Goal: Transaction & Acquisition: Purchase product/service

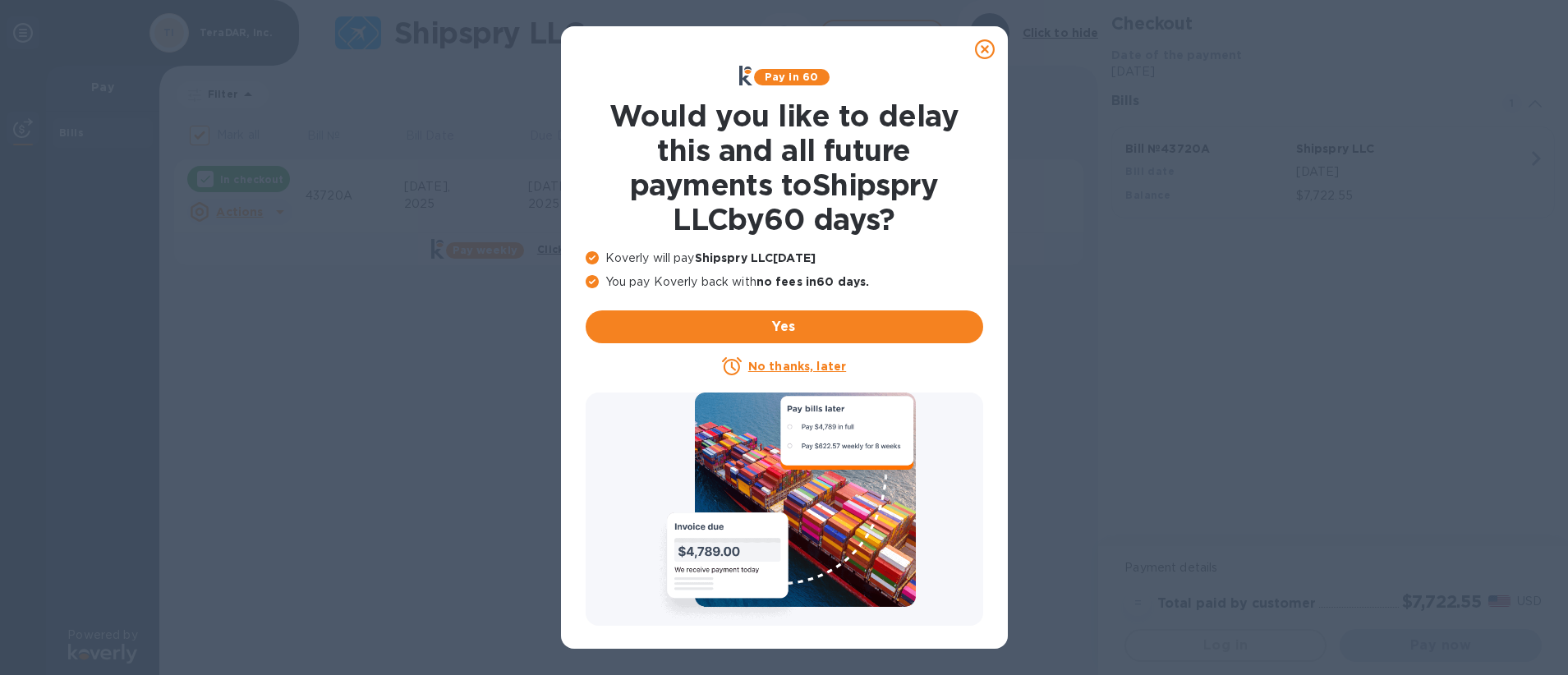
click at [817, 368] on u "No thanks, later" at bounding box center [797, 366] width 97 height 13
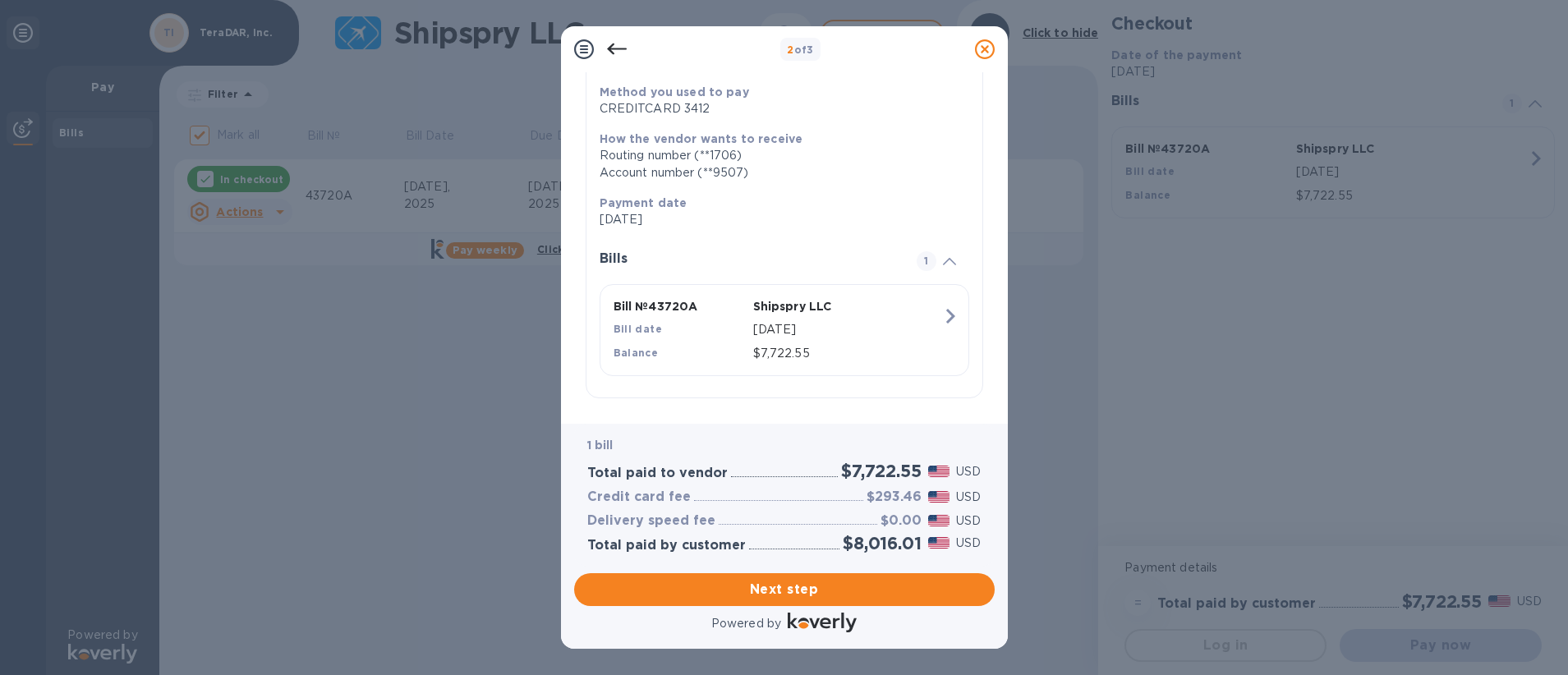
scroll to position [207, 0]
click at [680, 496] on h3 "Credit card fee" at bounding box center [638, 498] width 103 height 16
click at [679, 497] on h3 "Credit card fee" at bounding box center [638, 498] width 103 height 16
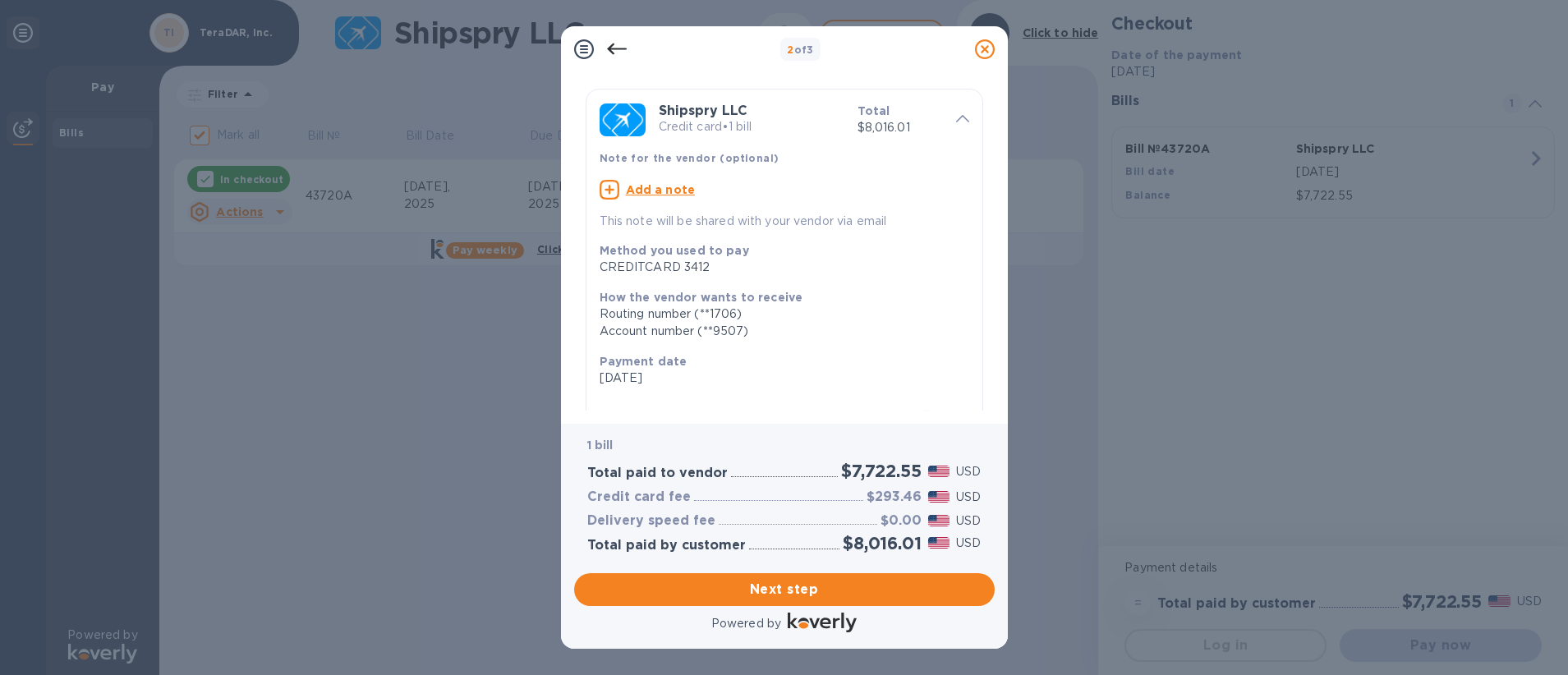
click at [850, 291] on p "How the vendor wants to receive" at bounding box center [777, 297] width 357 height 17
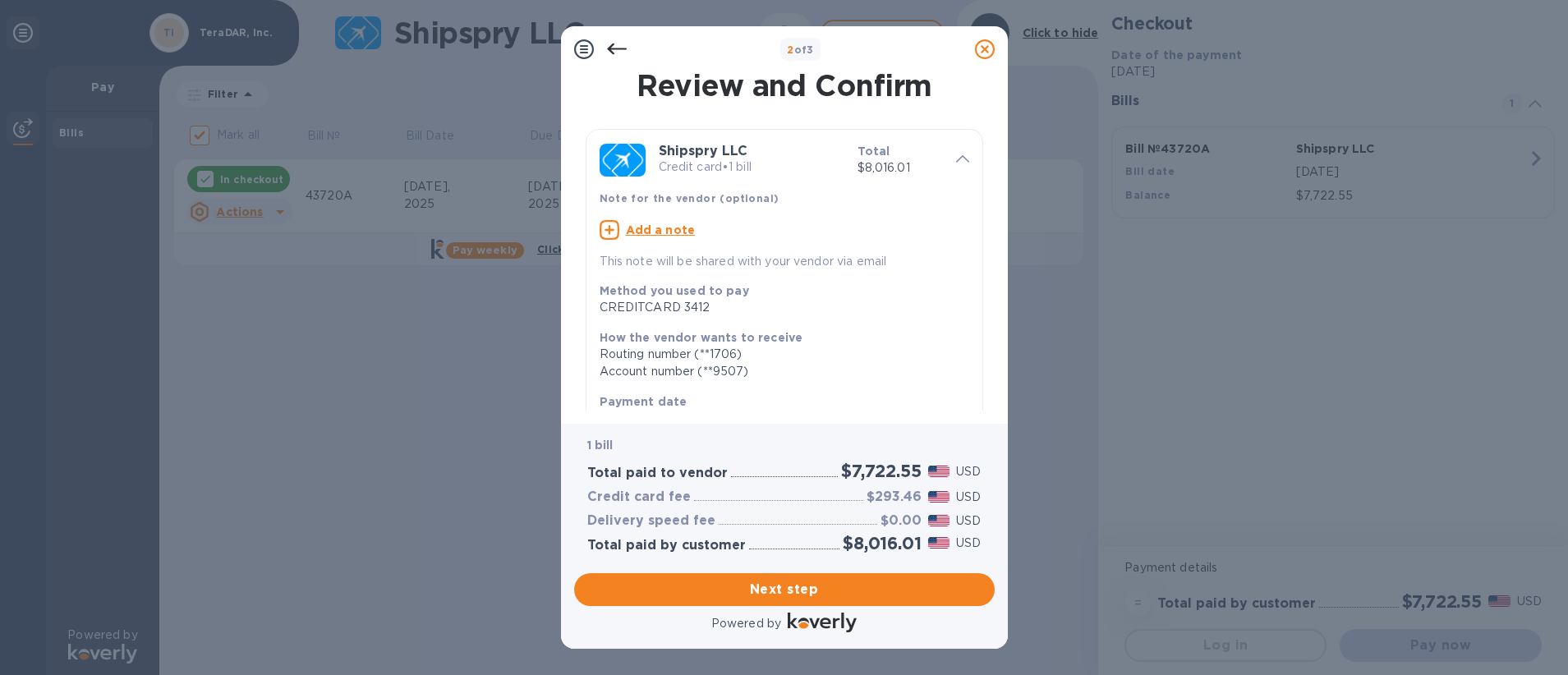
scroll to position [0, 0]
click at [604, 61] on div at bounding box center [617, 50] width 33 height 33
click at [610, 57] on icon at bounding box center [617, 49] width 20 height 20
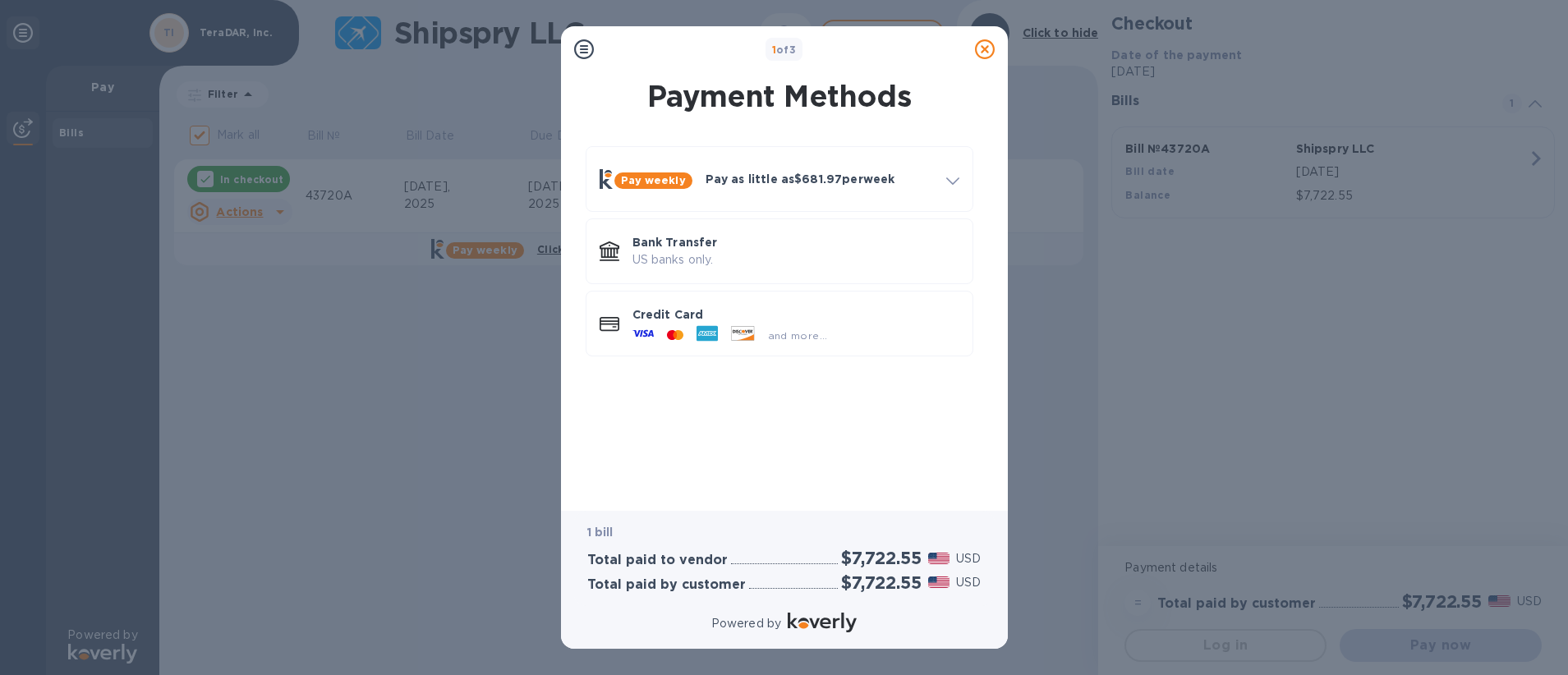
click at [777, 359] on div "Credit Card and more..." at bounding box center [778, 323] width 394 height 72
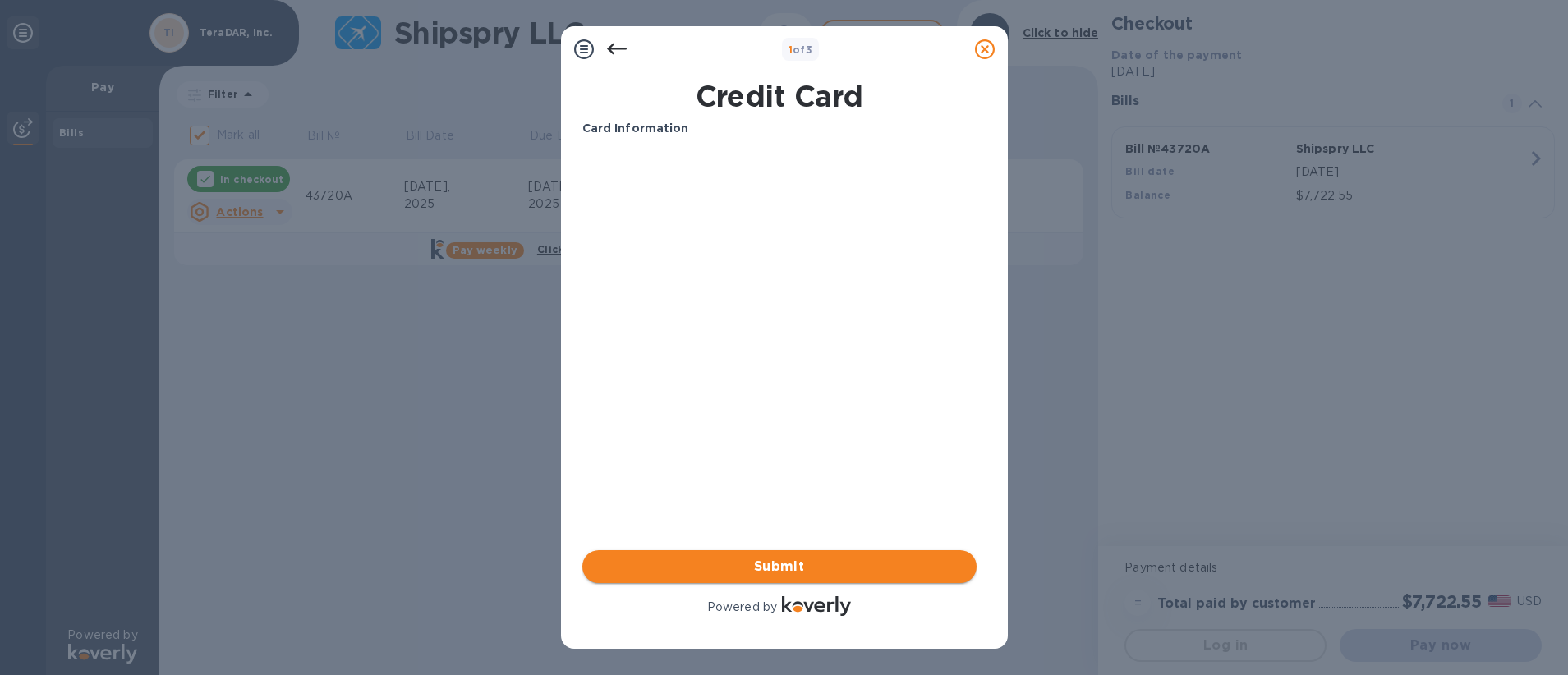
click at [846, 567] on span "Submit" at bounding box center [779, 566] width 368 height 20
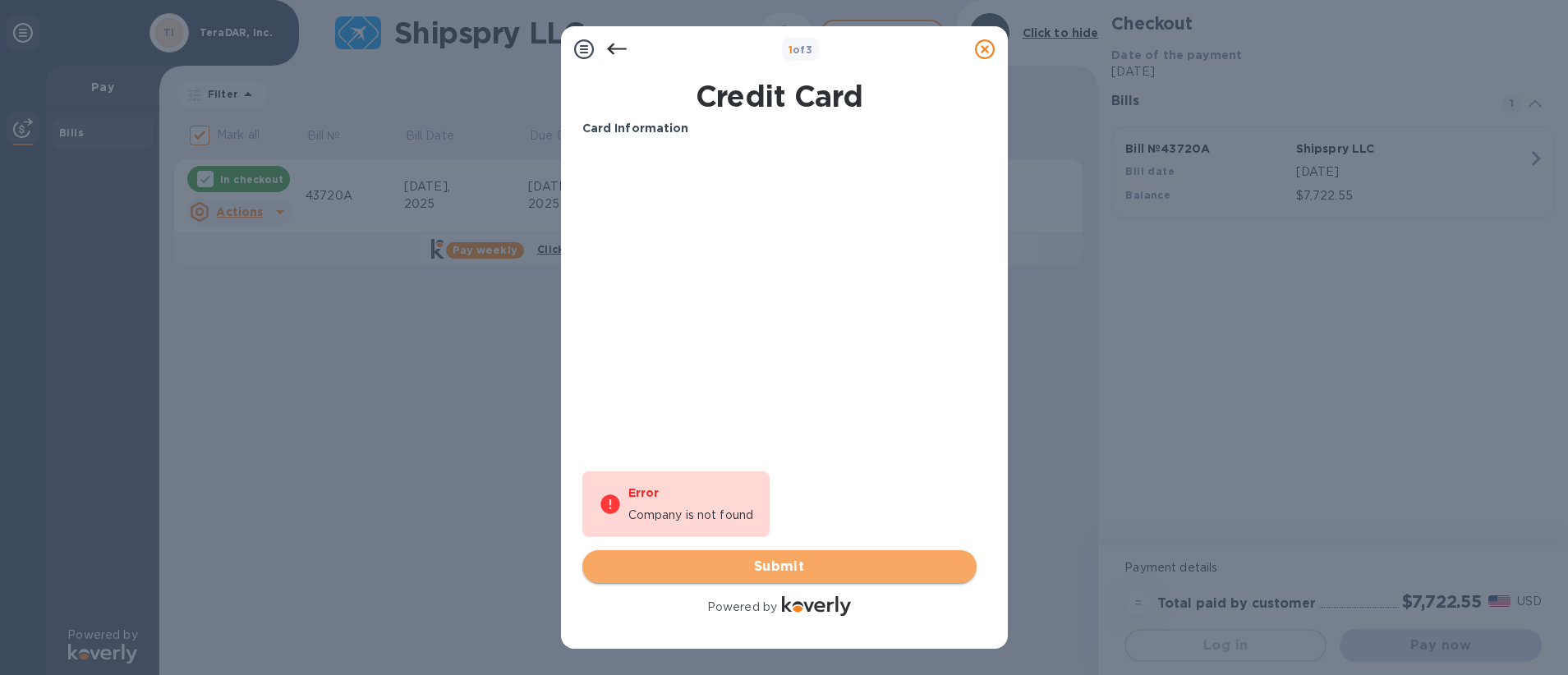
click at [745, 558] on span "Submit" at bounding box center [779, 566] width 368 height 20
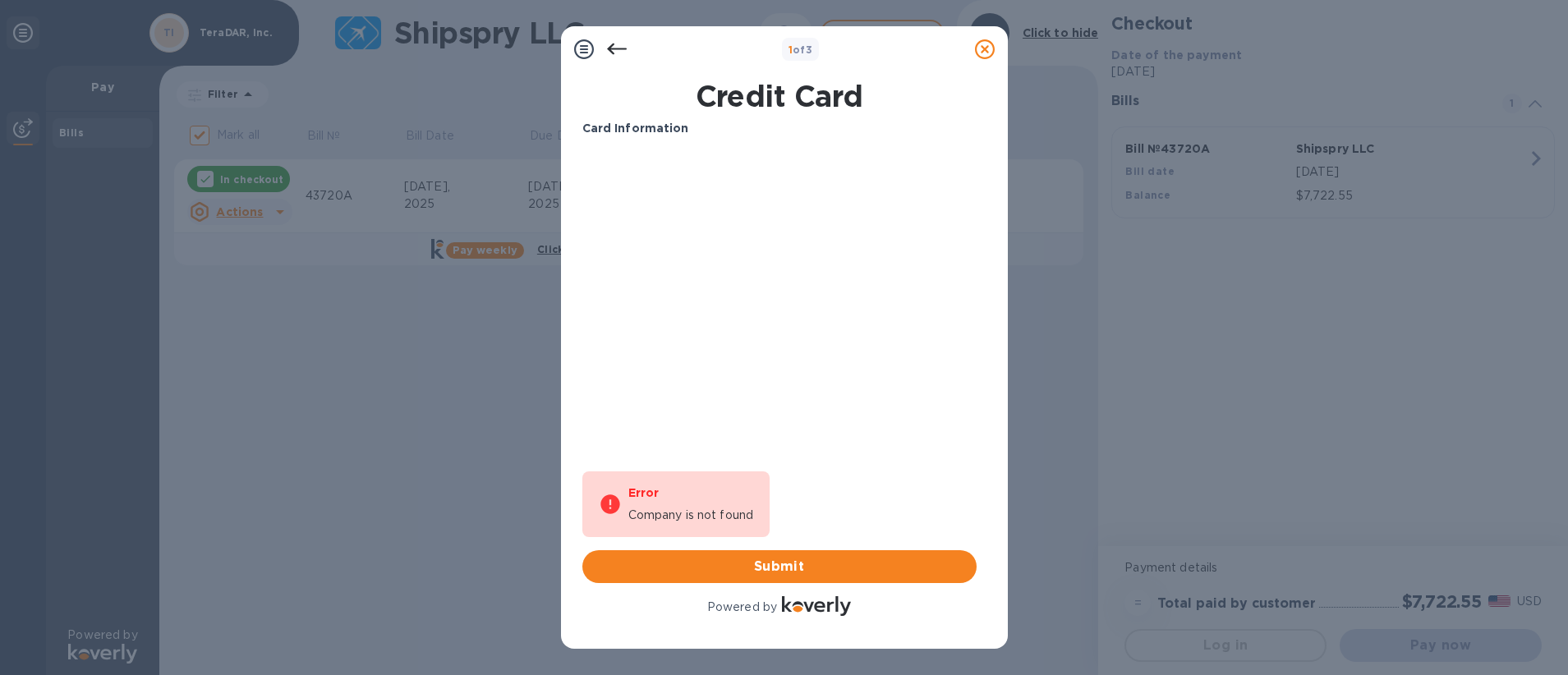
click at [791, 400] on div "Your browser does not support iframes" at bounding box center [779, 275] width 407 height 263
click at [788, 560] on span "Submit" at bounding box center [779, 566] width 368 height 20
click at [626, 42] on div at bounding box center [617, 50] width 33 height 33
click at [620, 50] on icon at bounding box center [616, 49] width 20 height 11
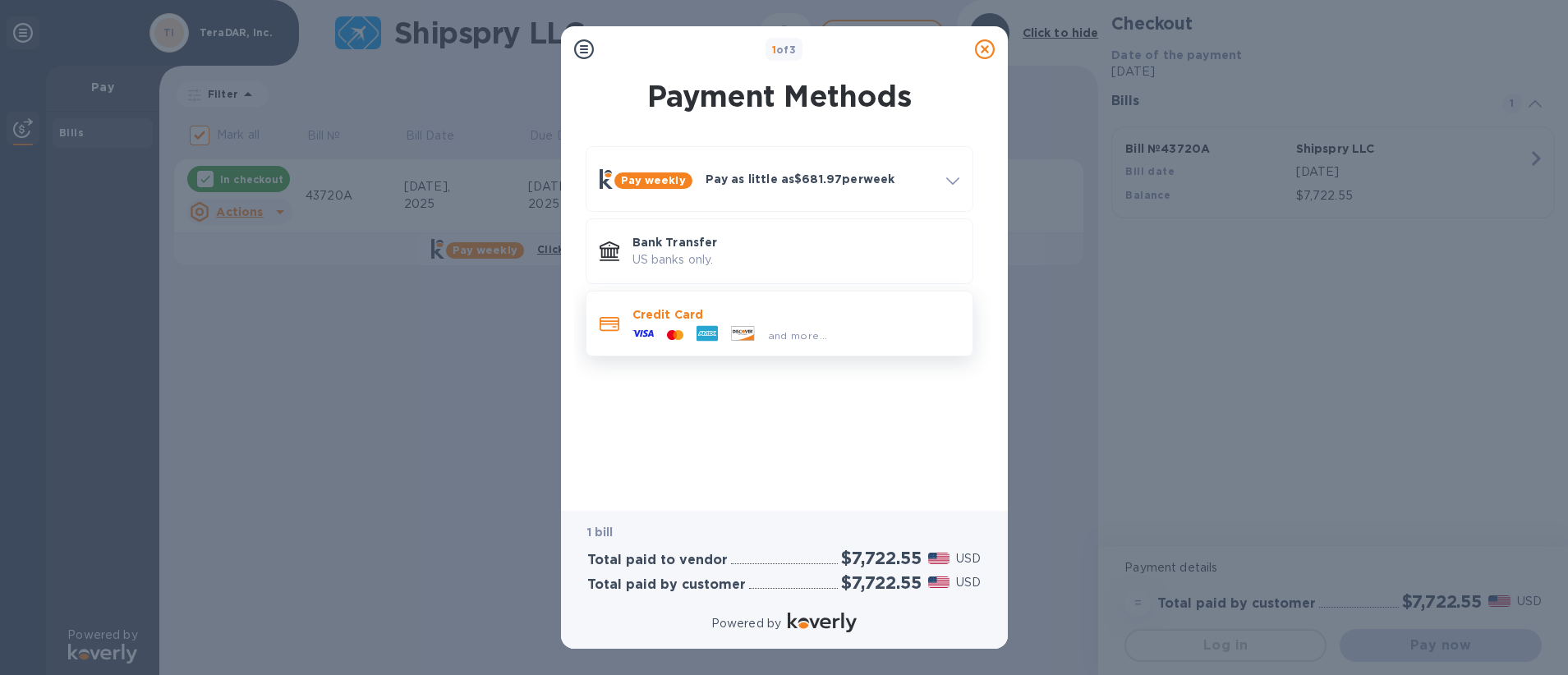
click at [773, 324] on div "and more..." at bounding box center [731, 335] width 209 height 24
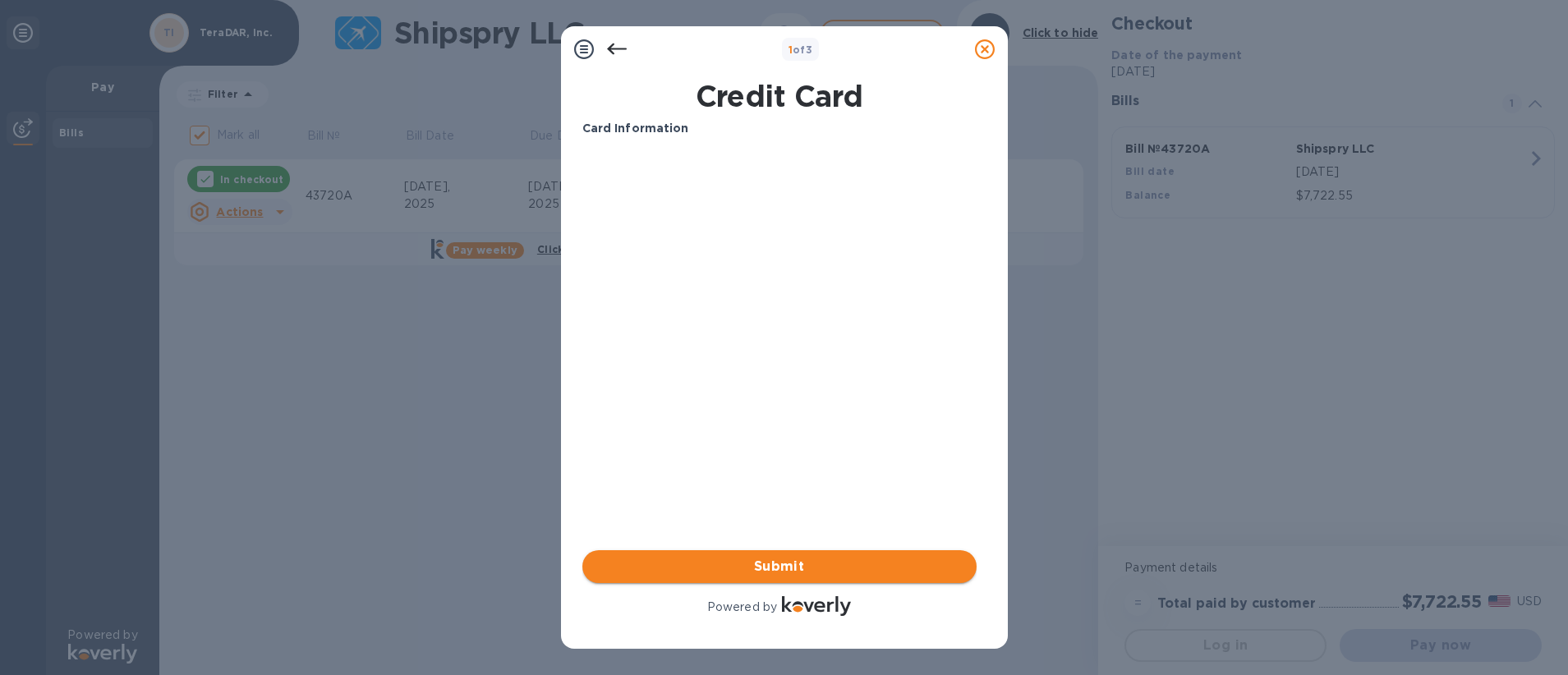
click at [838, 569] on span "Submit" at bounding box center [779, 566] width 368 height 20
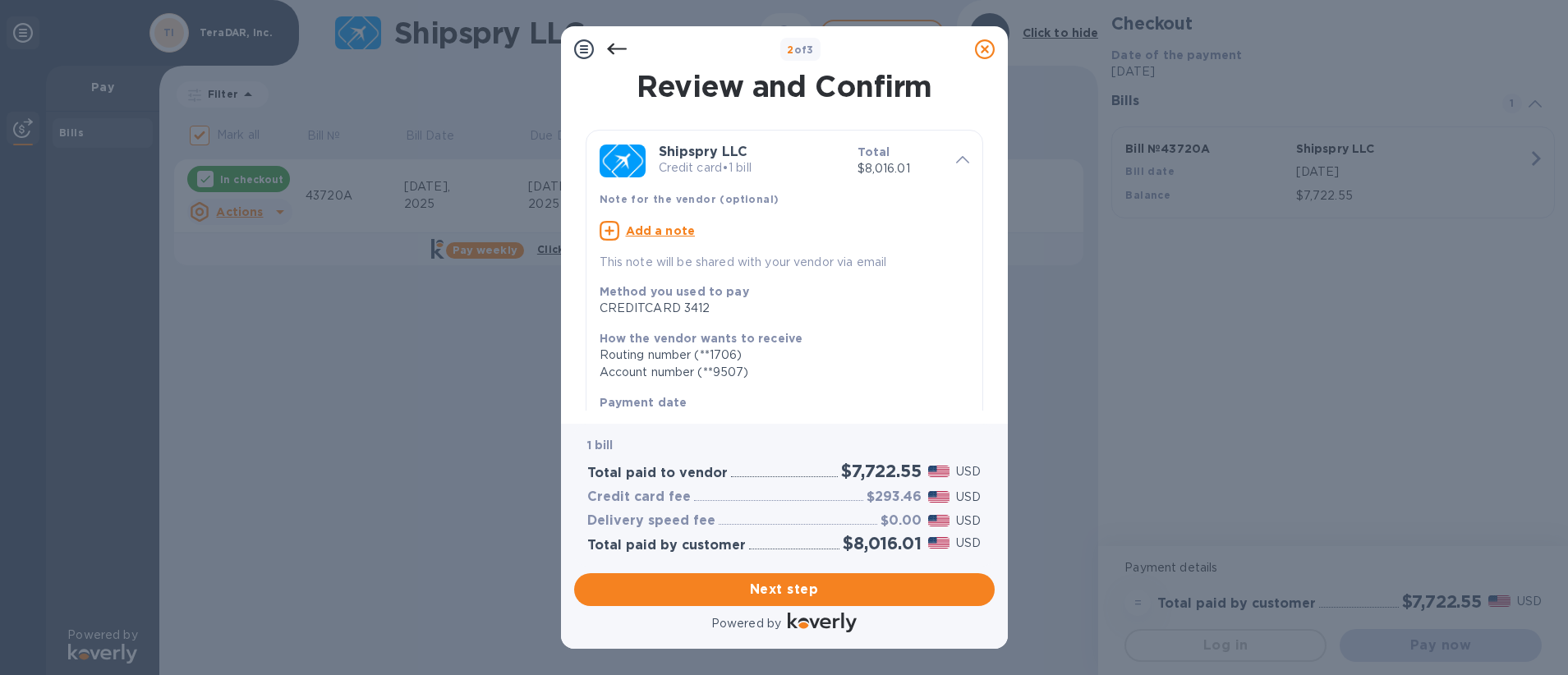
click at [883, 504] on div "$293.46" at bounding box center [893, 497] width 62 height 22
click at [883, 504] on h3 "$293.46" at bounding box center [893, 498] width 55 height 16
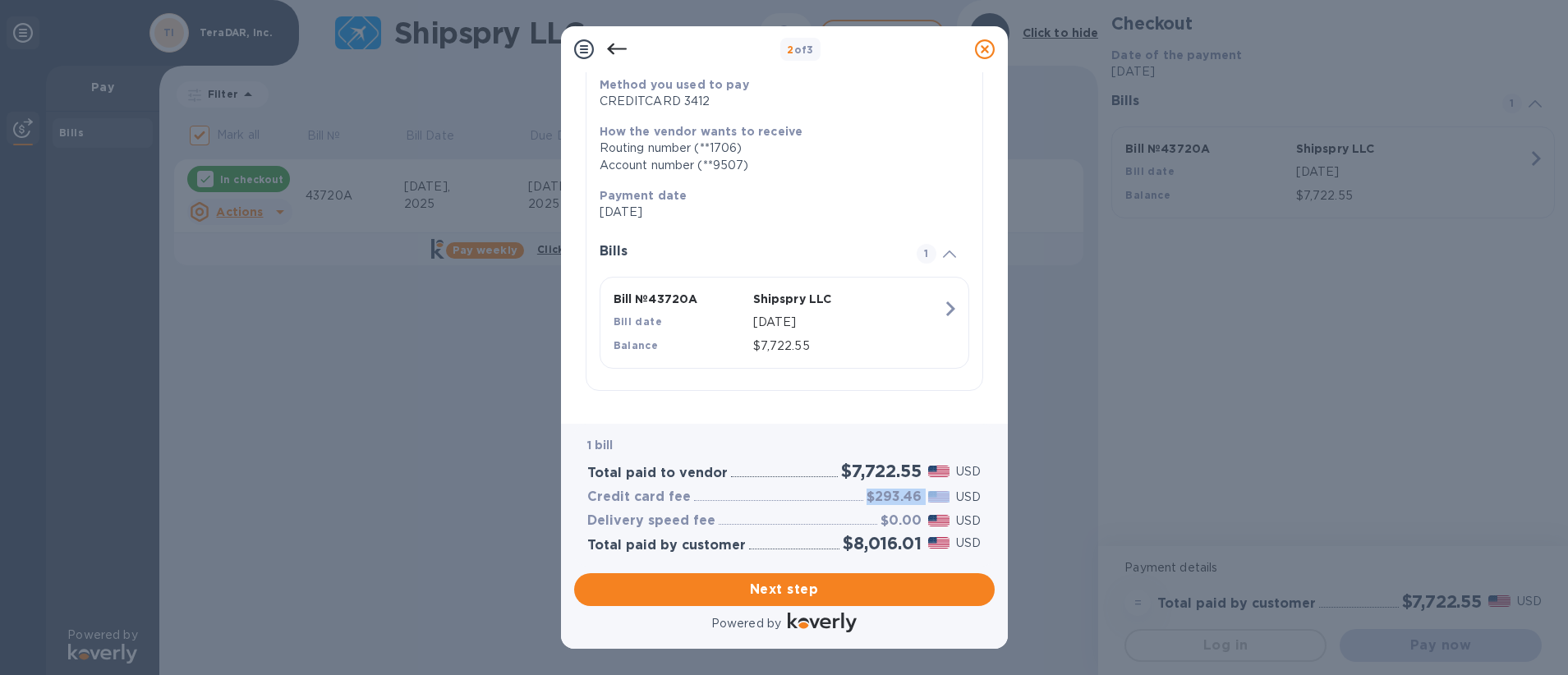
click at [876, 334] on div "$7,722.55" at bounding box center [847, 345] width 196 height 23
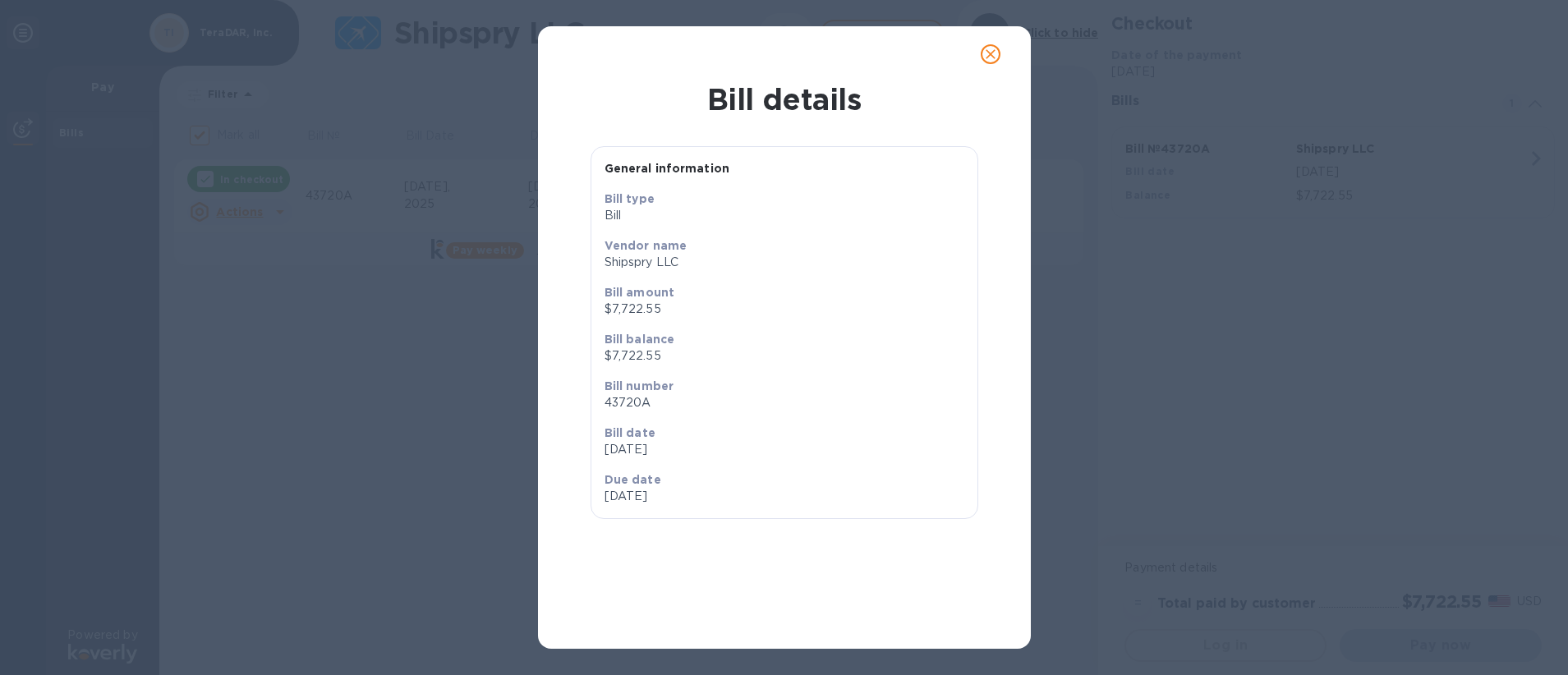
click at [988, 53] on icon "close" at bounding box center [990, 54] width 17 height 17
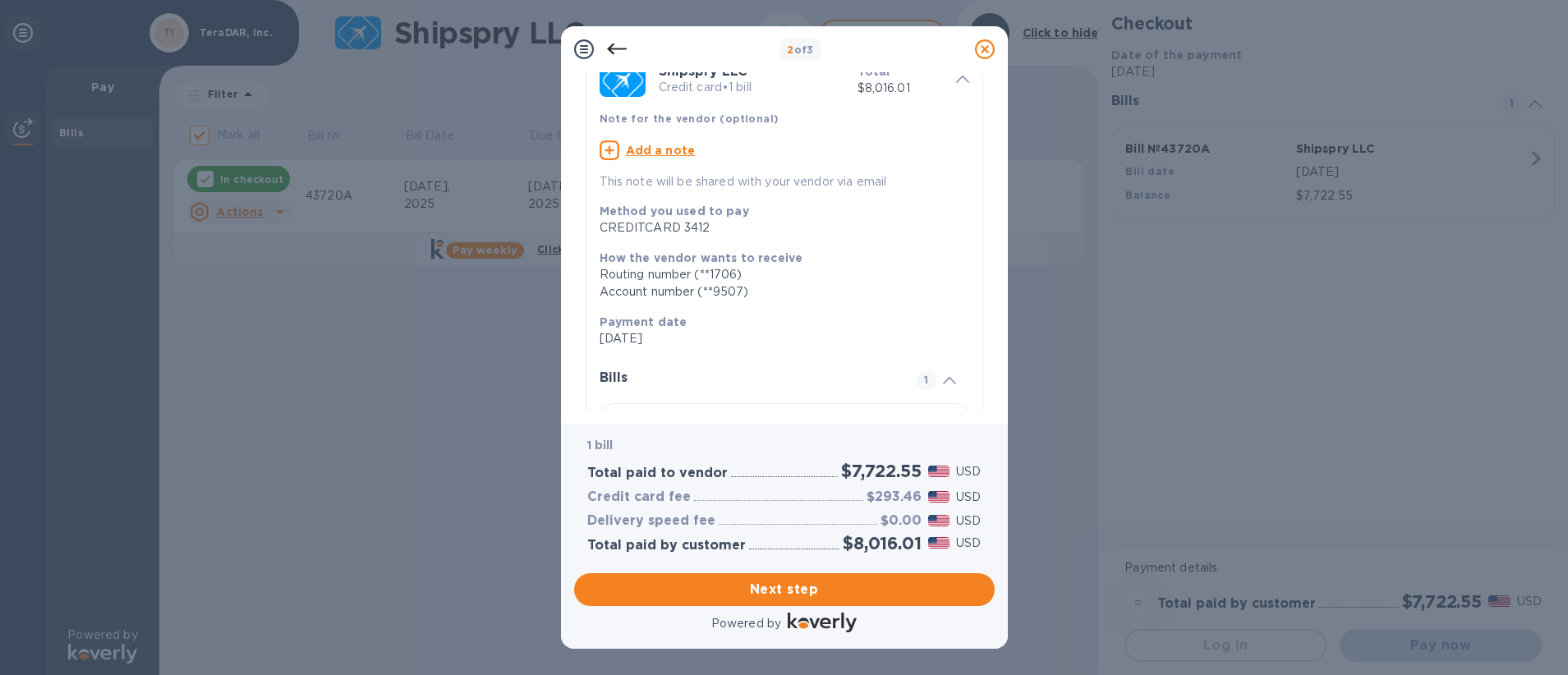
scroll to position [70, 0]
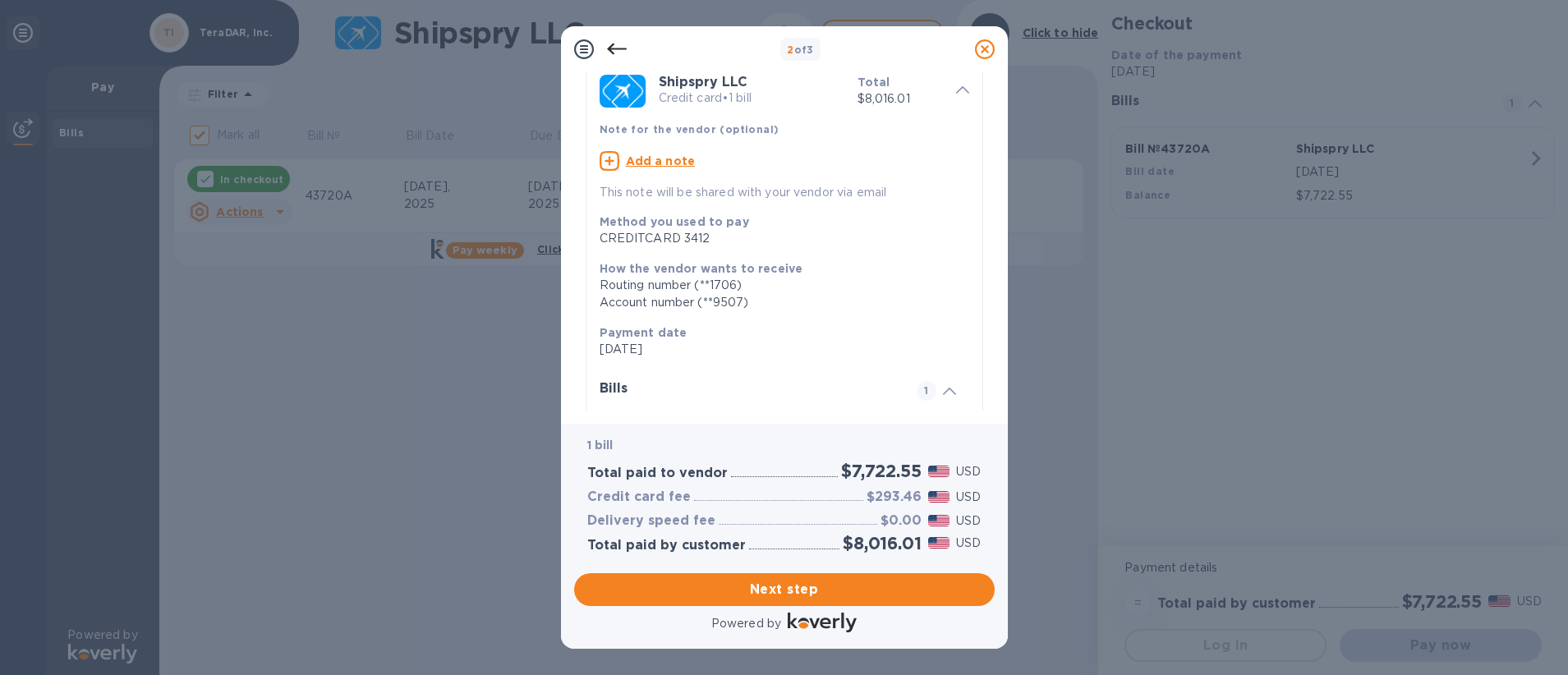
click at [934, 391] on div at bounding box center [949, 389] width 39 height 17
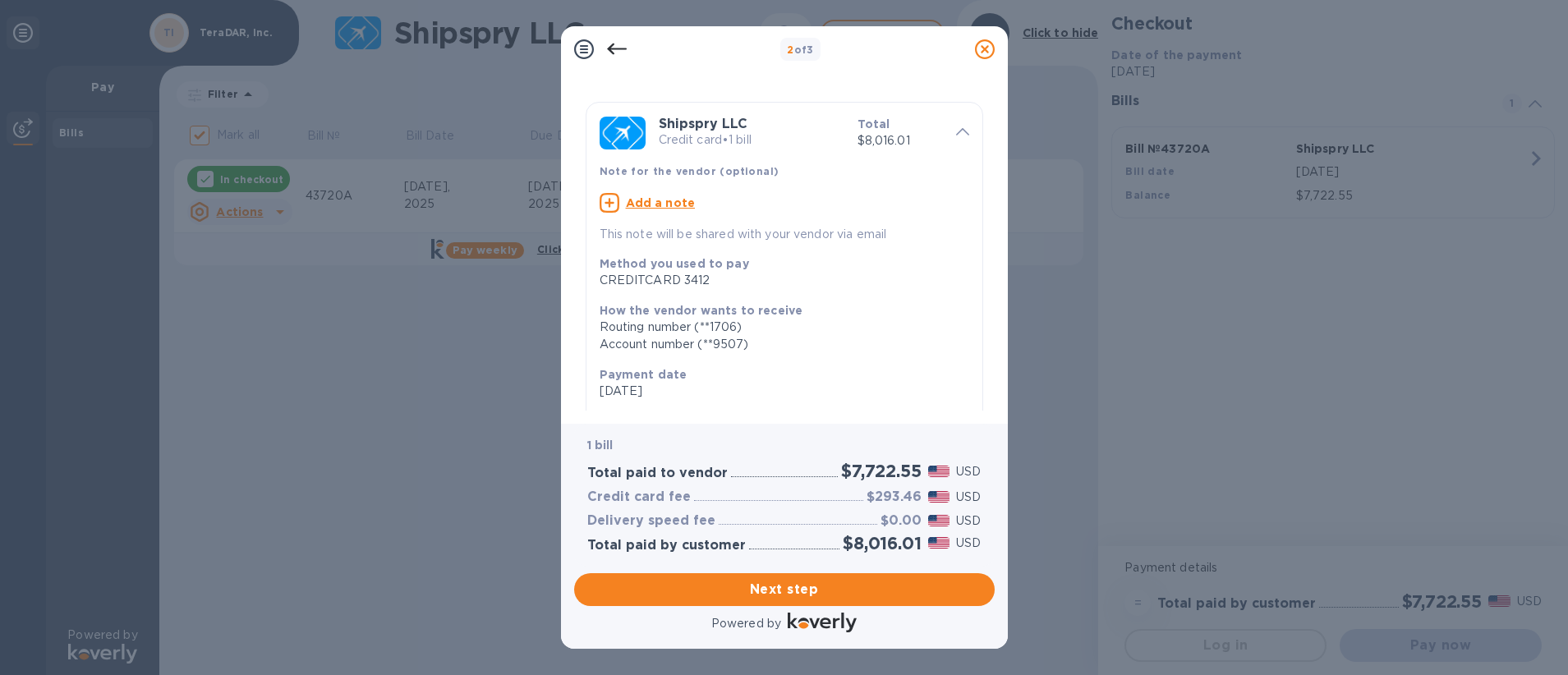
scroll to position [31, 0]
click at [956, 129] on icon at bounding box center [962, 129] width 13 height 7
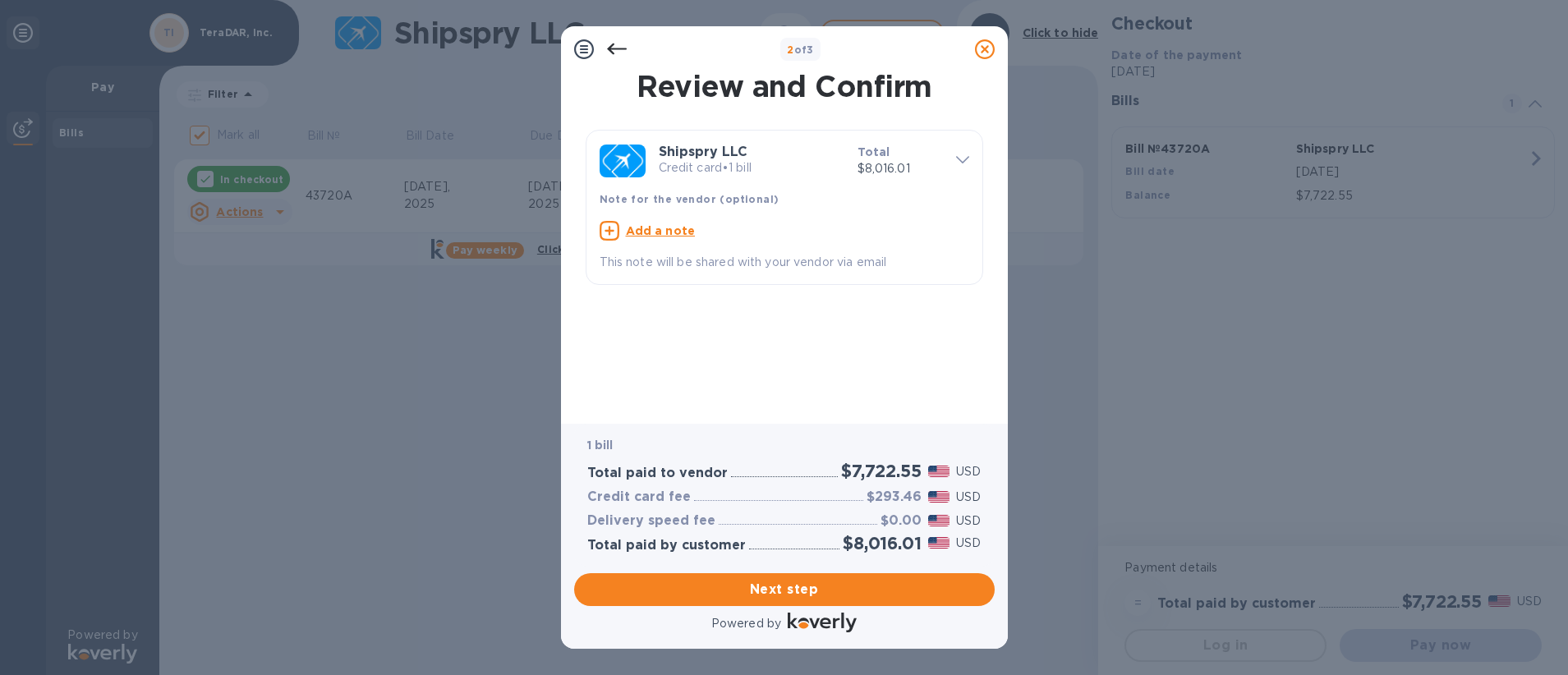
scroll to position [0, 0]
click at [928, 163] on p "$8,016.01" at bounding box center [900, 169] width 85 height 17
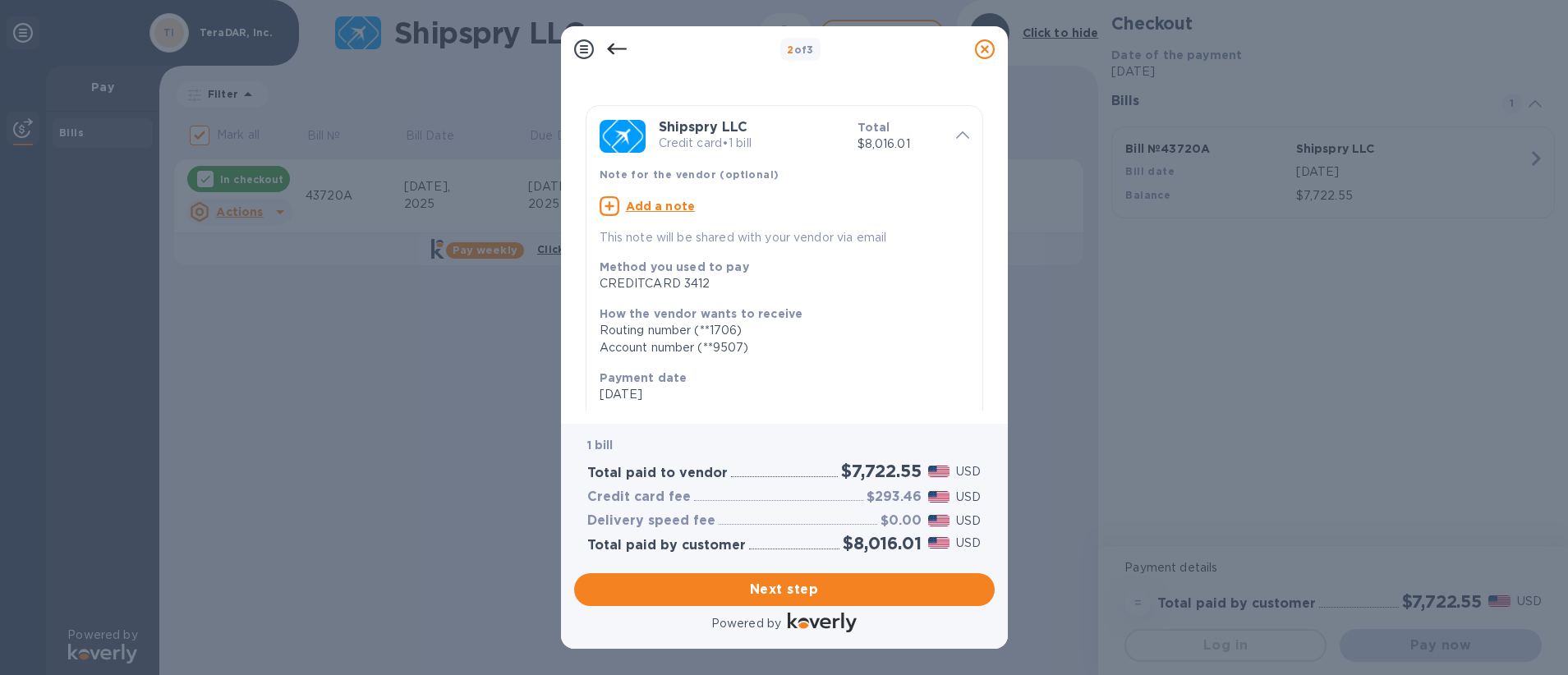
scroll to position [25, 0]
click at [683, 280] on div "CREDITCARD 3412" at bounding box center [777, 283] width 357 height 17
click at [702, 279] on div "CREDITCARD 3412" at bounding box center [777, 283] width 357 height 17
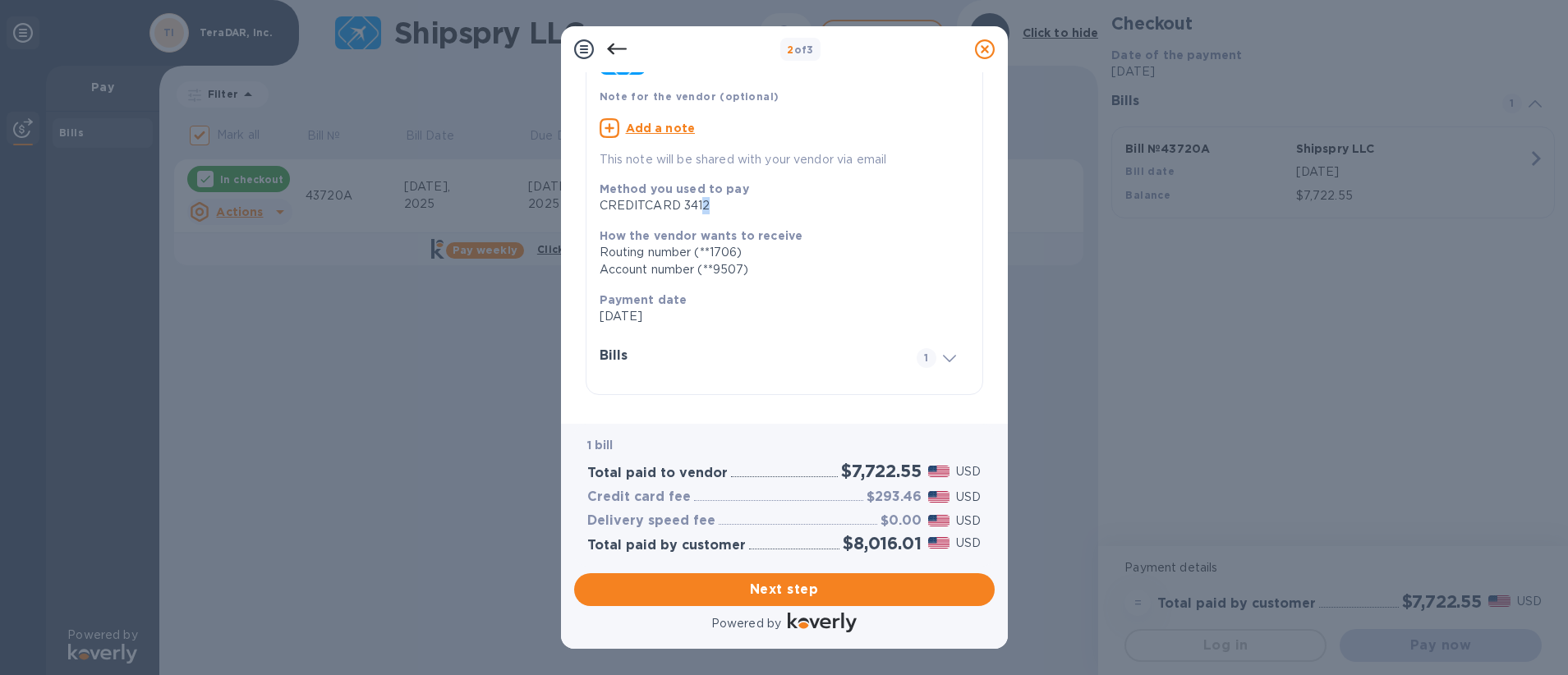
scroll to position [107, 0]
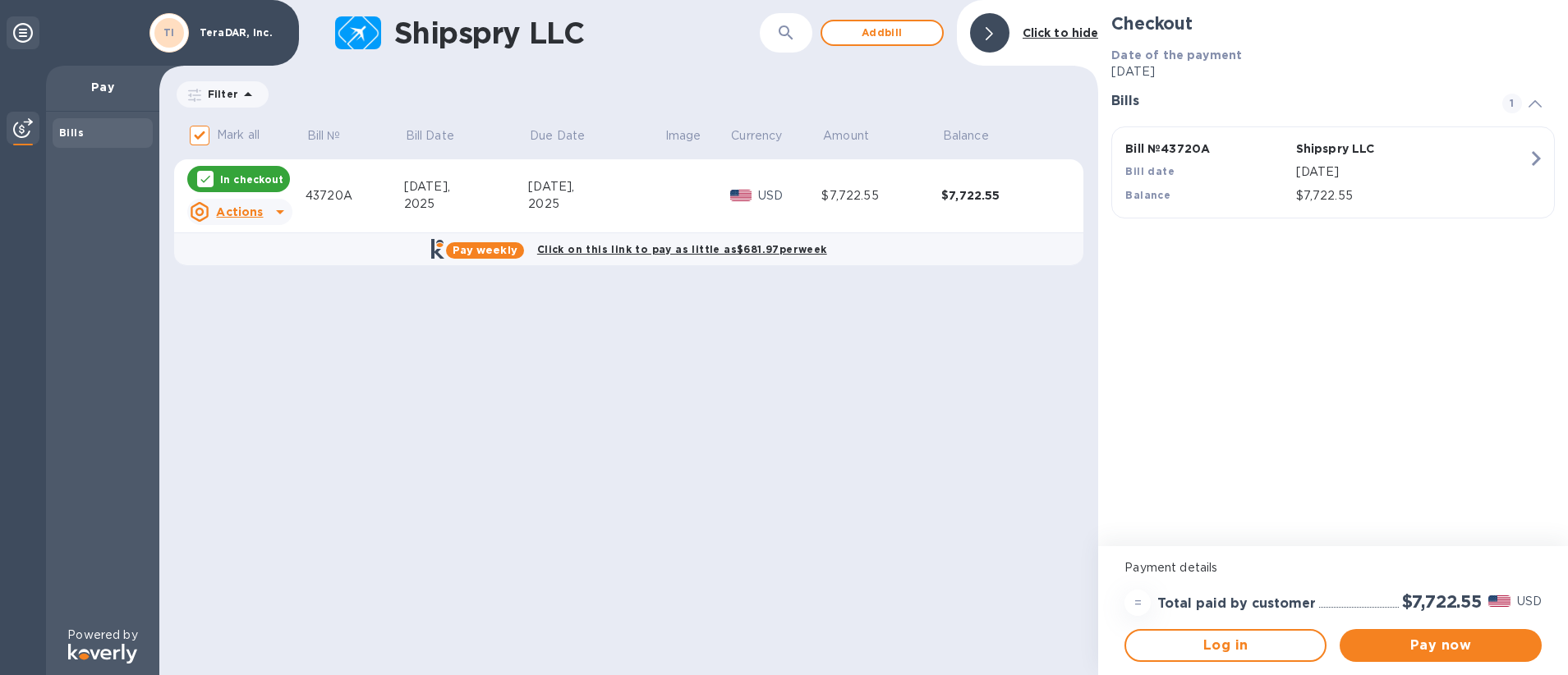
click at [259, 207] on u "Actions" at bounding box center [239, 211] width 47 height 13
click at [283, 222] on div at bounding box center [784, 338] width 1568 height 675
click at [1421, 638] on span "Pay now" at bounding box center [1440, 645] width 176 height 20
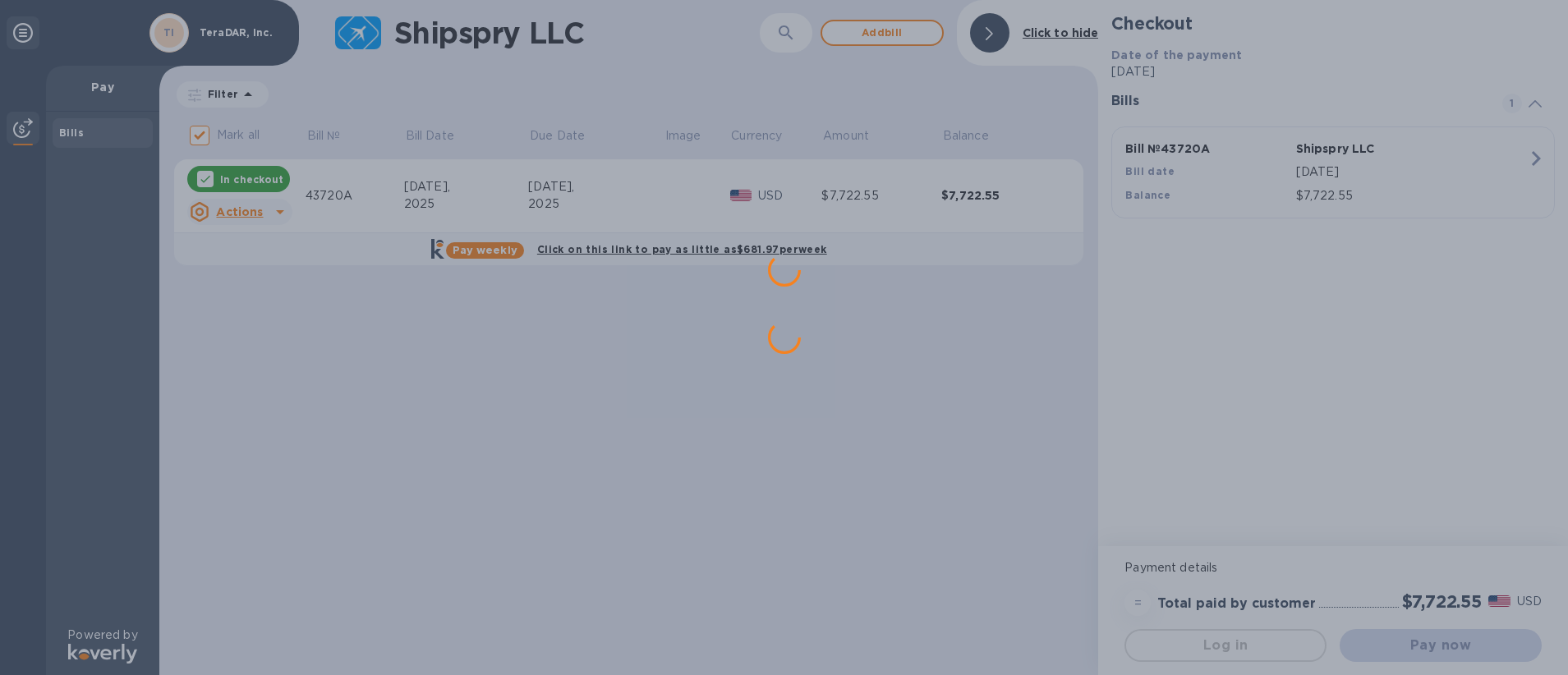
scroll to position [0, 0]
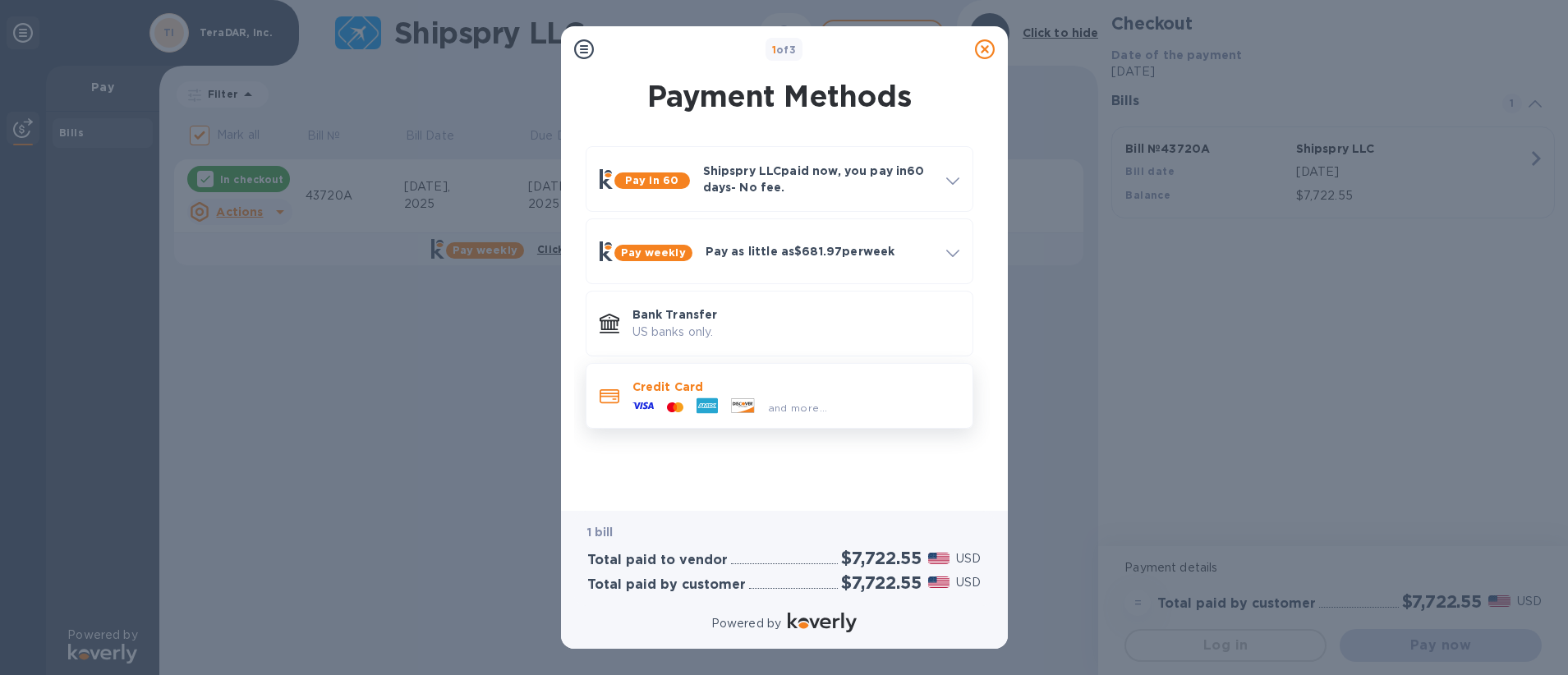
click at [736, 375] on div "Credit Card and more..." at bounding box center [796, 396] width 340 height 48
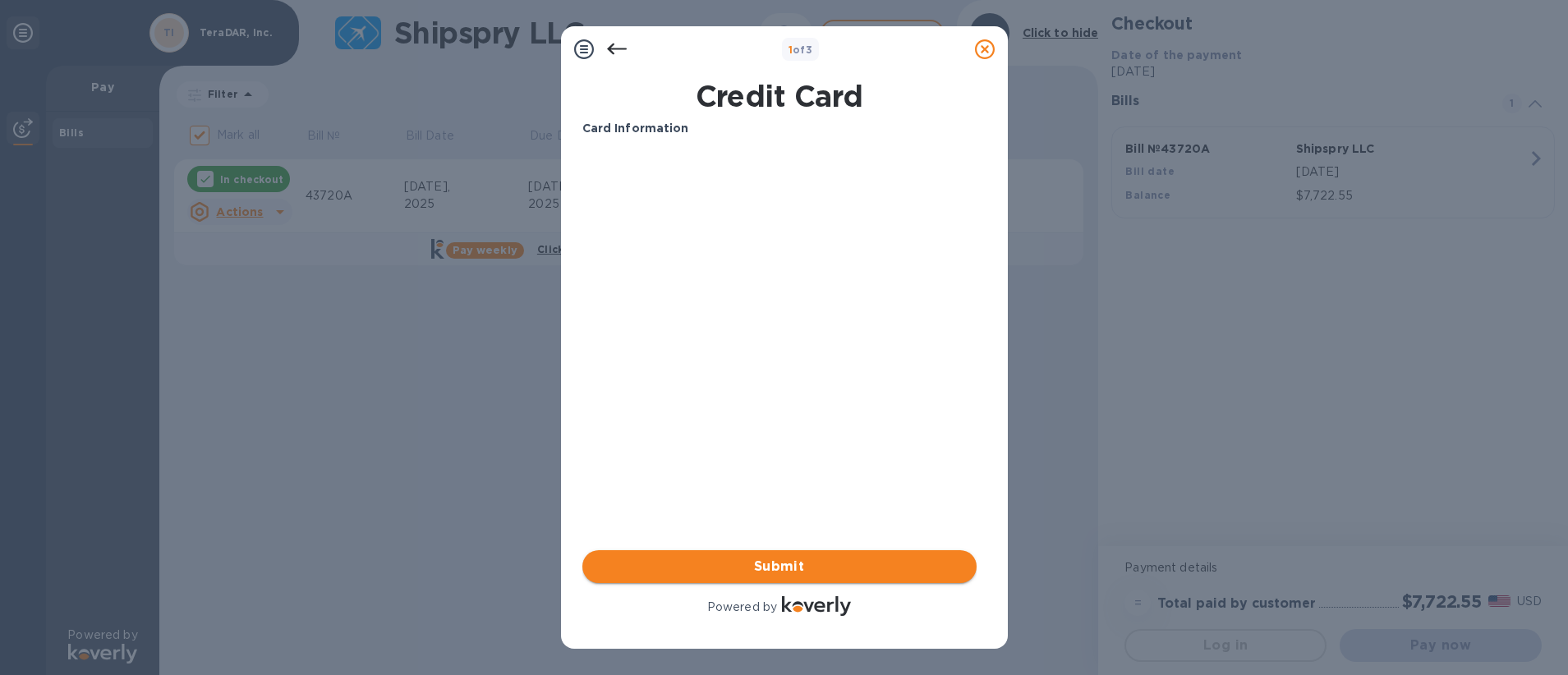
click at [788, 555] on button "Submit" at bounding box center [778, 567] width 394 height 33
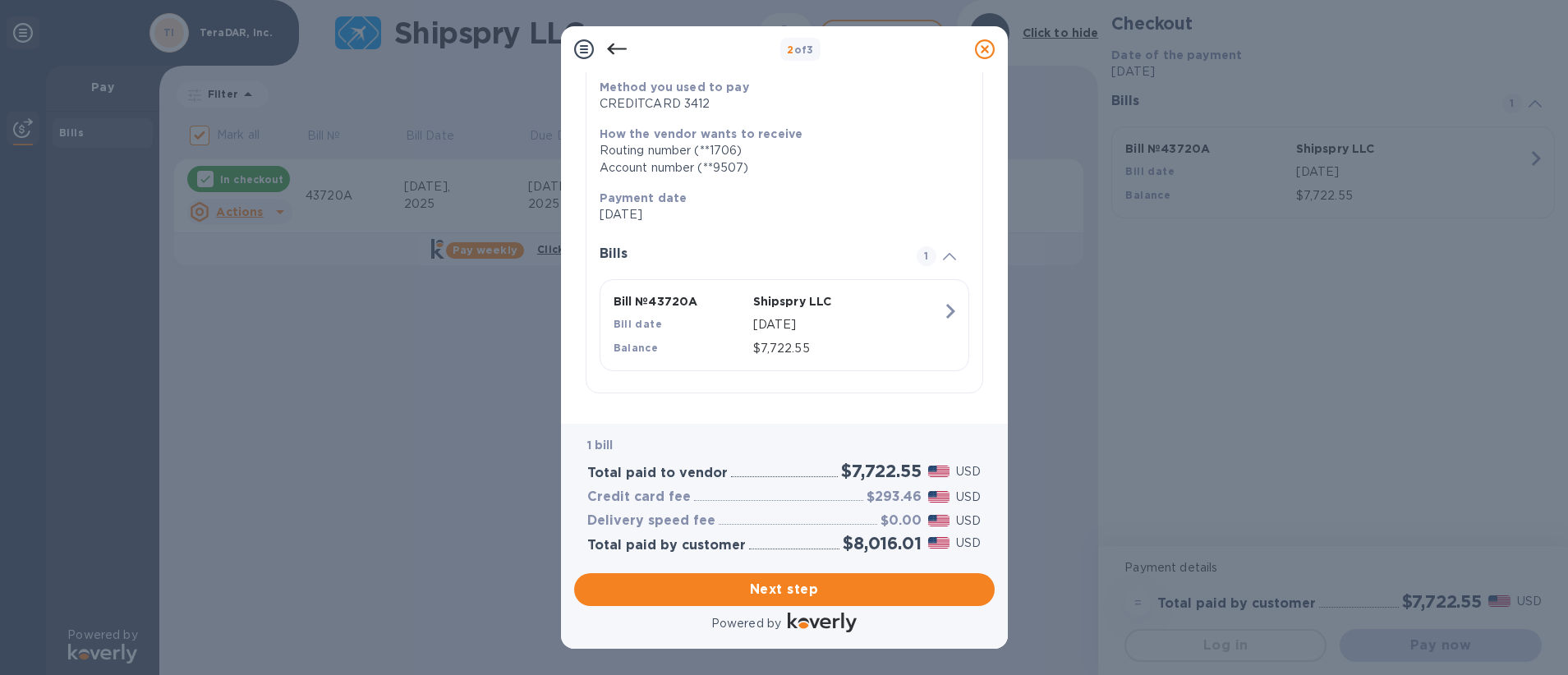
scroll to position [204, 0]
click at [815, 593] on span "Next step" at bounding box center [784, 590] width 394 height 20
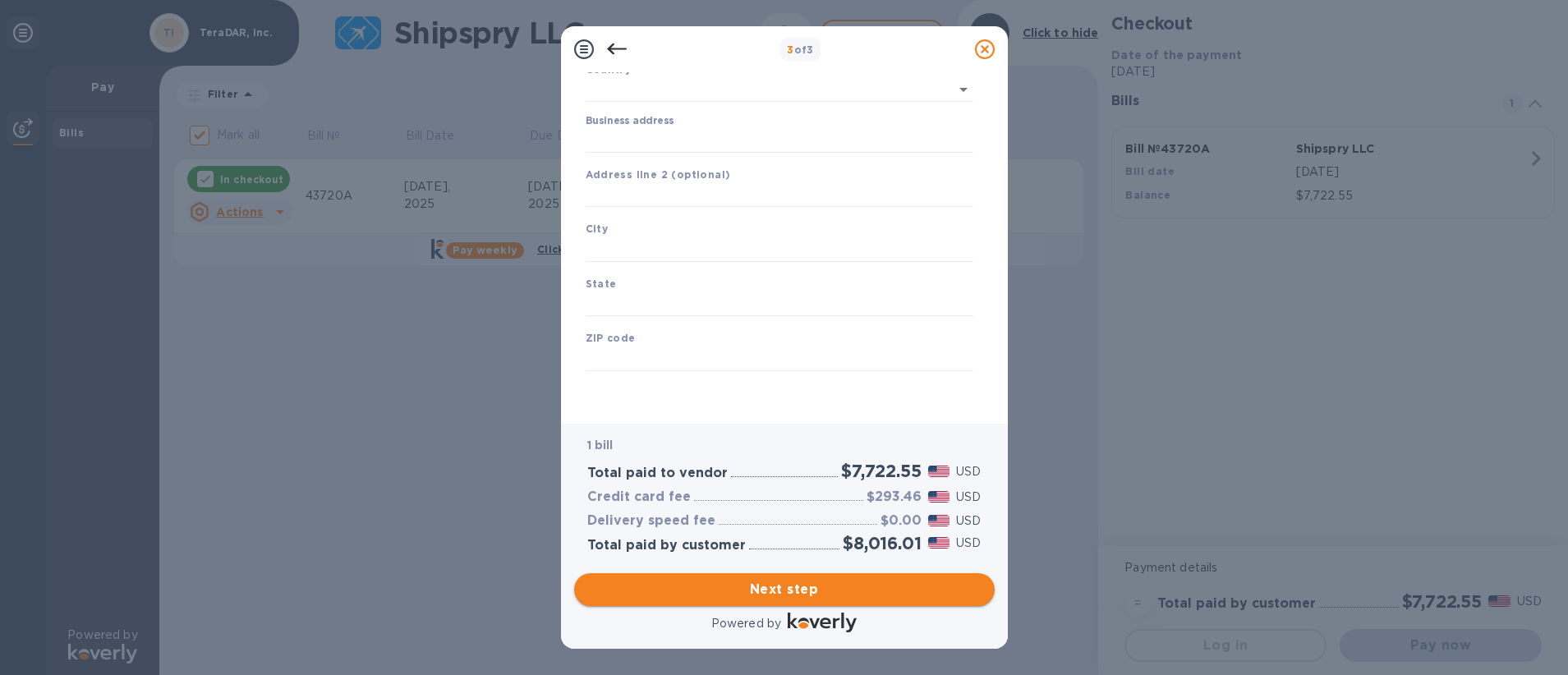
scroll to position [128, 0]
type input "[GEOGRAPHIC_DATA]"
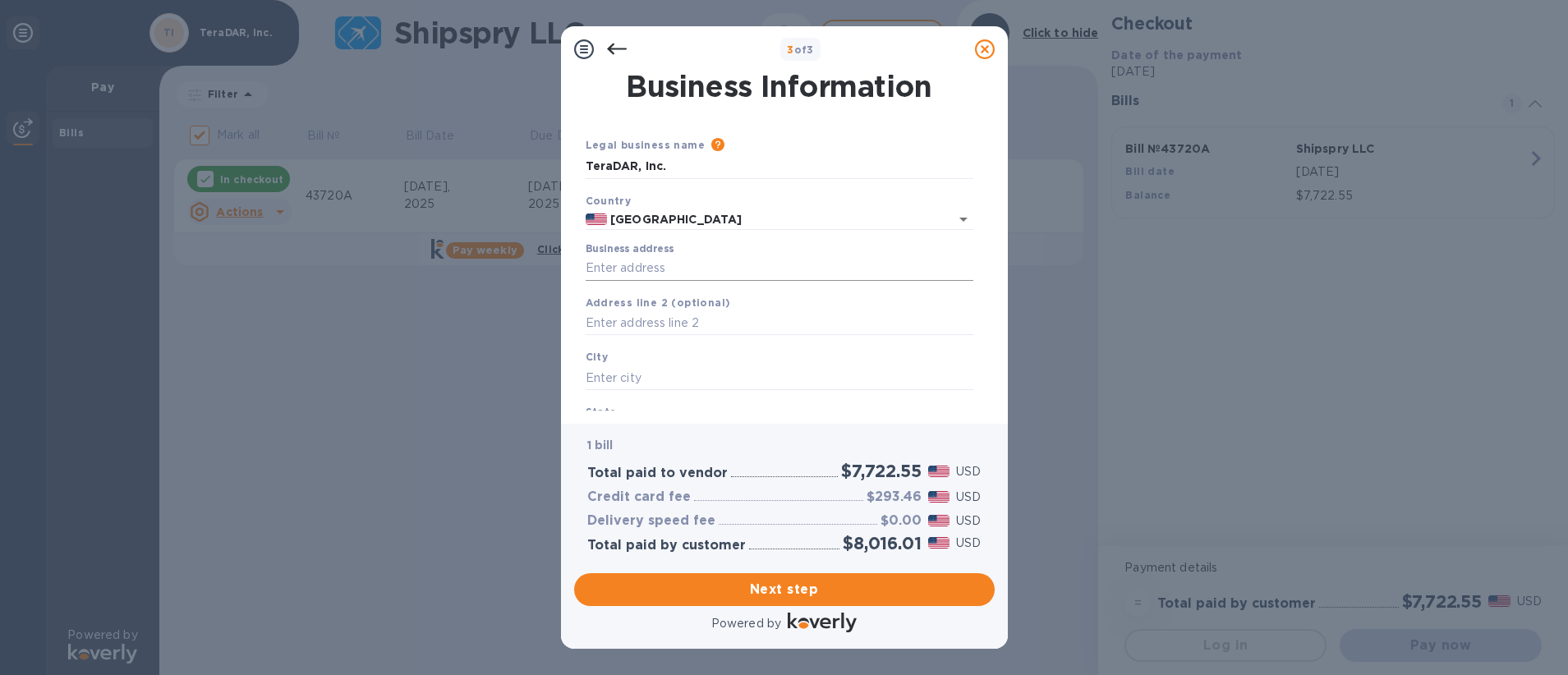
click at [671, 274] on input "Business address" at bounding box center [779, 269] width 388 height 24
type input "[STREET_ADDRESS]"
click at [699, 327] on input "text" at bounding box center [779, 324] width 388 height 24
click at [688, 367] on input "text" at bounding box center [779, 378] width 388 height 24
click at [698, 310] on div "Address line 2 (optional)" at bounding box center [779, 314] width 401 height 55
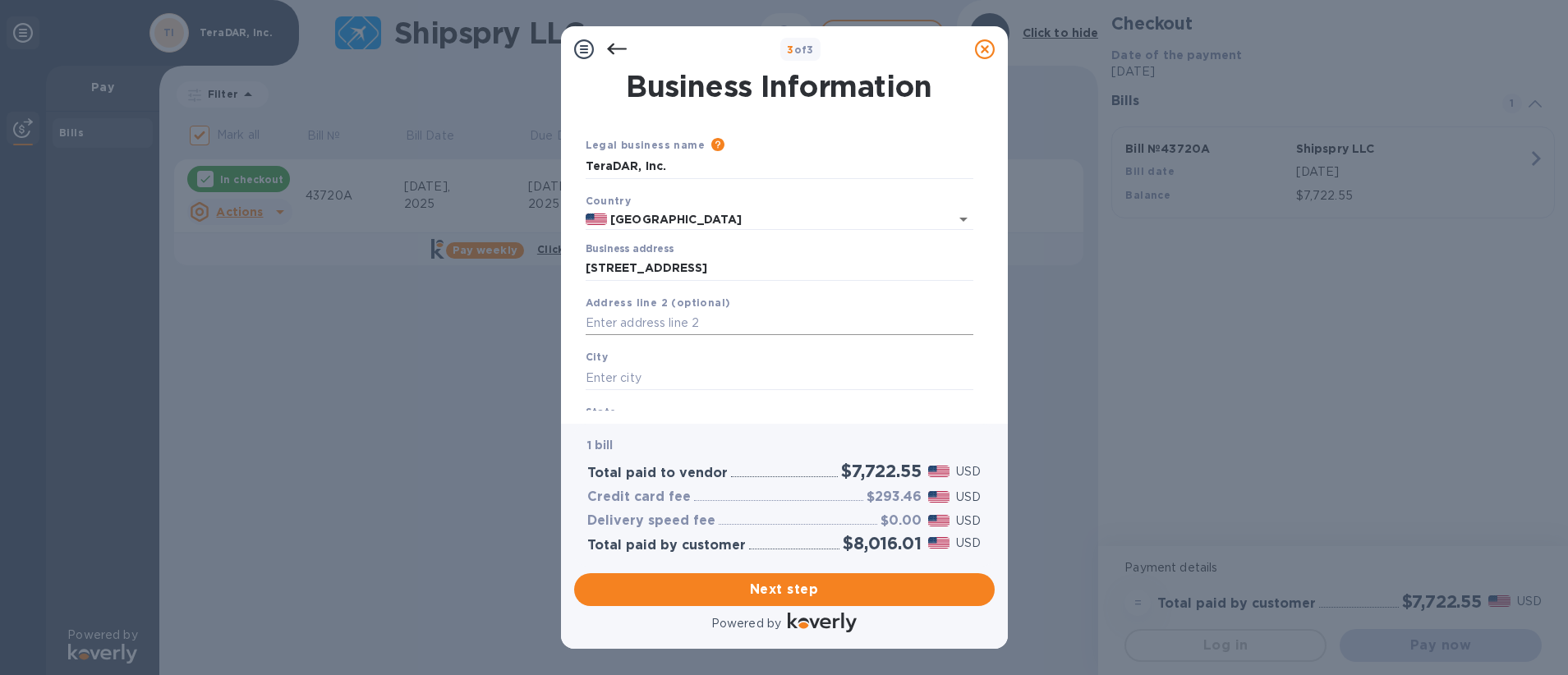
click at [696, 320] on input "text" at bounding box center [779, 324] width 388 height 24
type input "STE 188"
click at [674, 374] on input "text" at bounding box center [779, 378] width 388 height 24
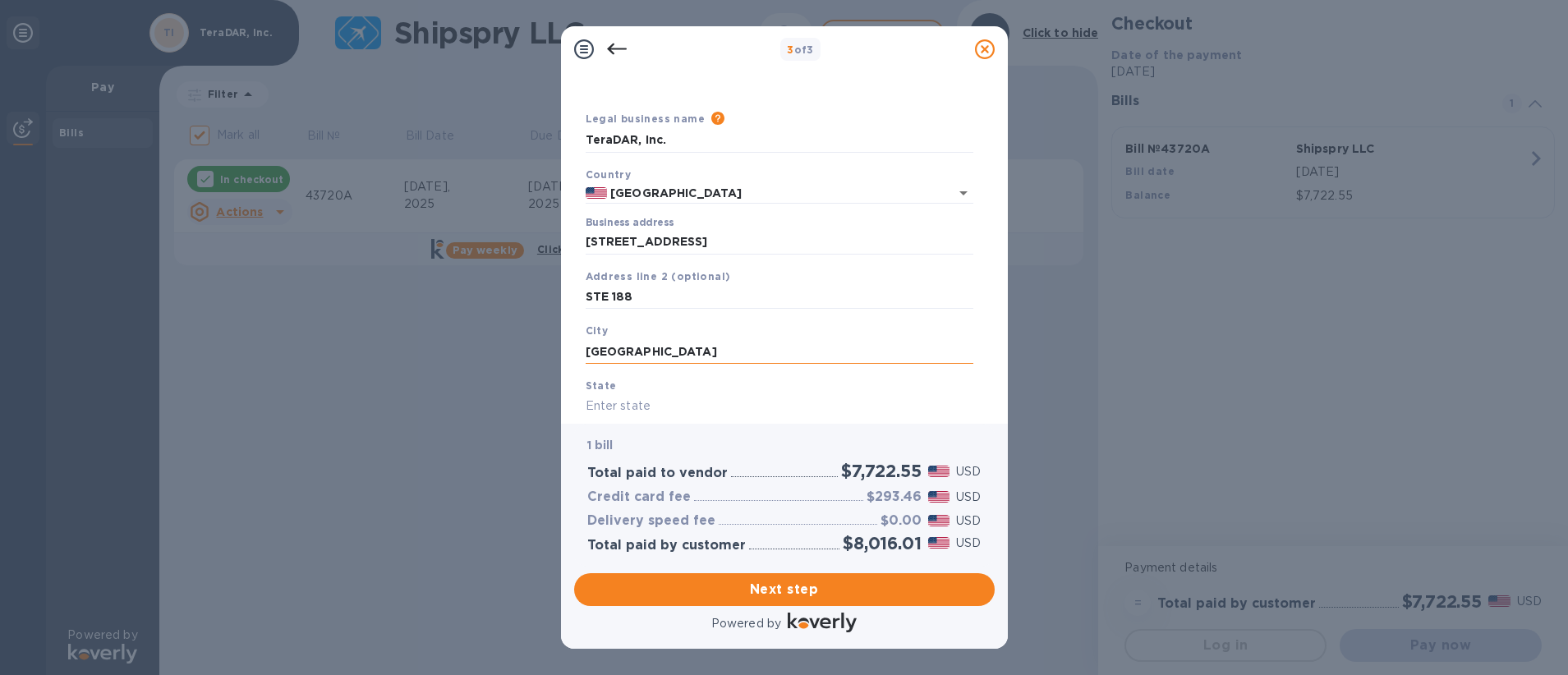
scroll to position [111, 0]
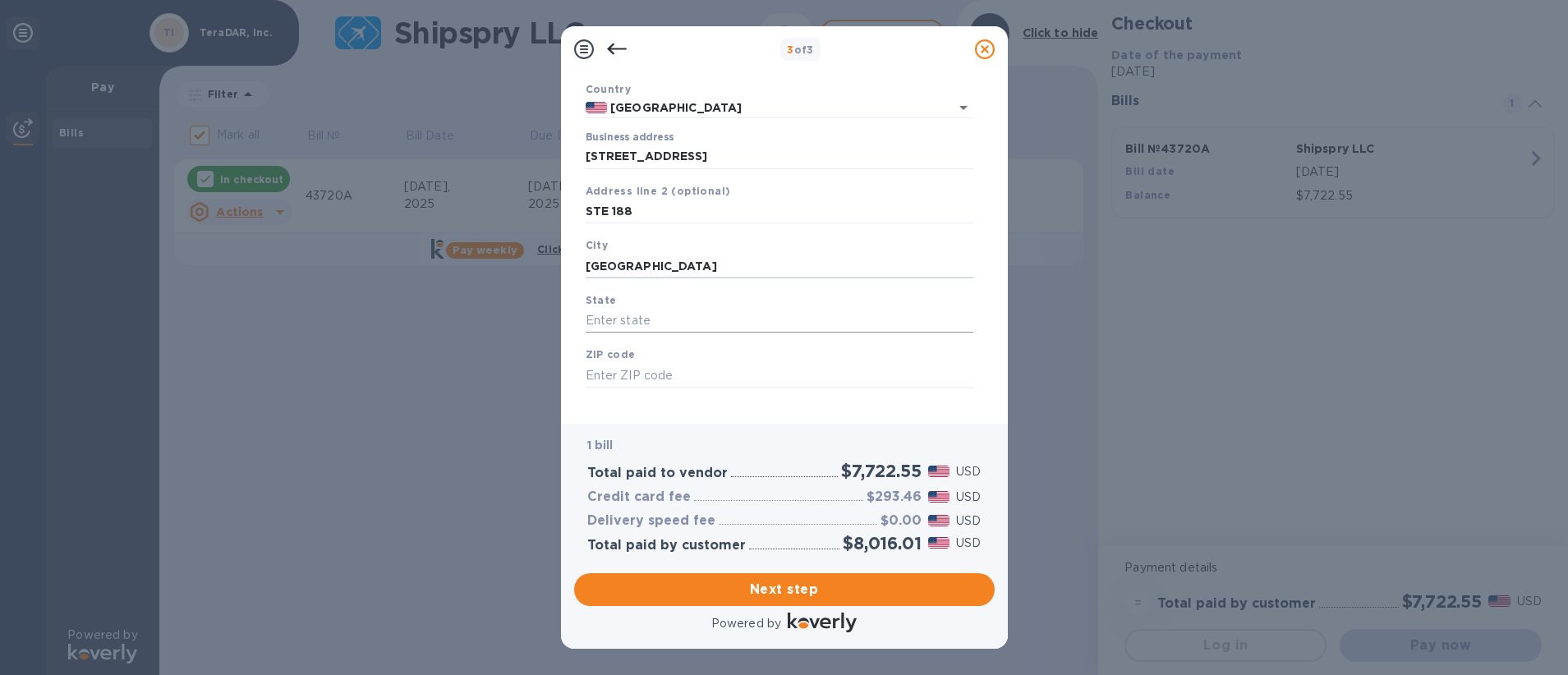
type input "[GEOGRAPHIC_DATA]"
click at [655, 329] on input "text" at bounding box center [779, 321] width 388 height 24
type input "[US_STATE]"
click at [662, 365] on input "text" at bounding box center [779, 375] width 388 height 24
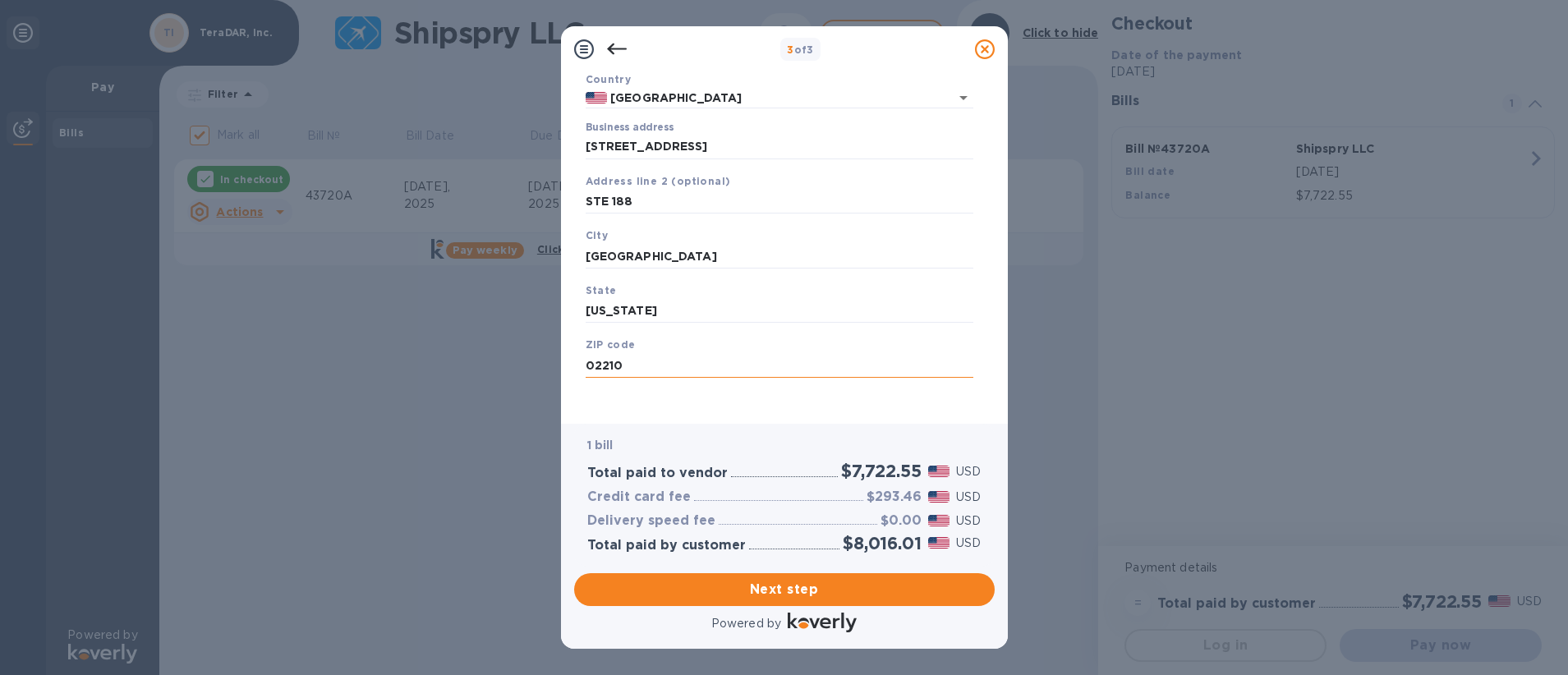
scroll to position [128, 0]
type input "02210"
click at [697, 399] on div "Legal business name Please provide the legal name that appears on your SS-4 for…" at bounding box center [779, 209] width 401 height 403
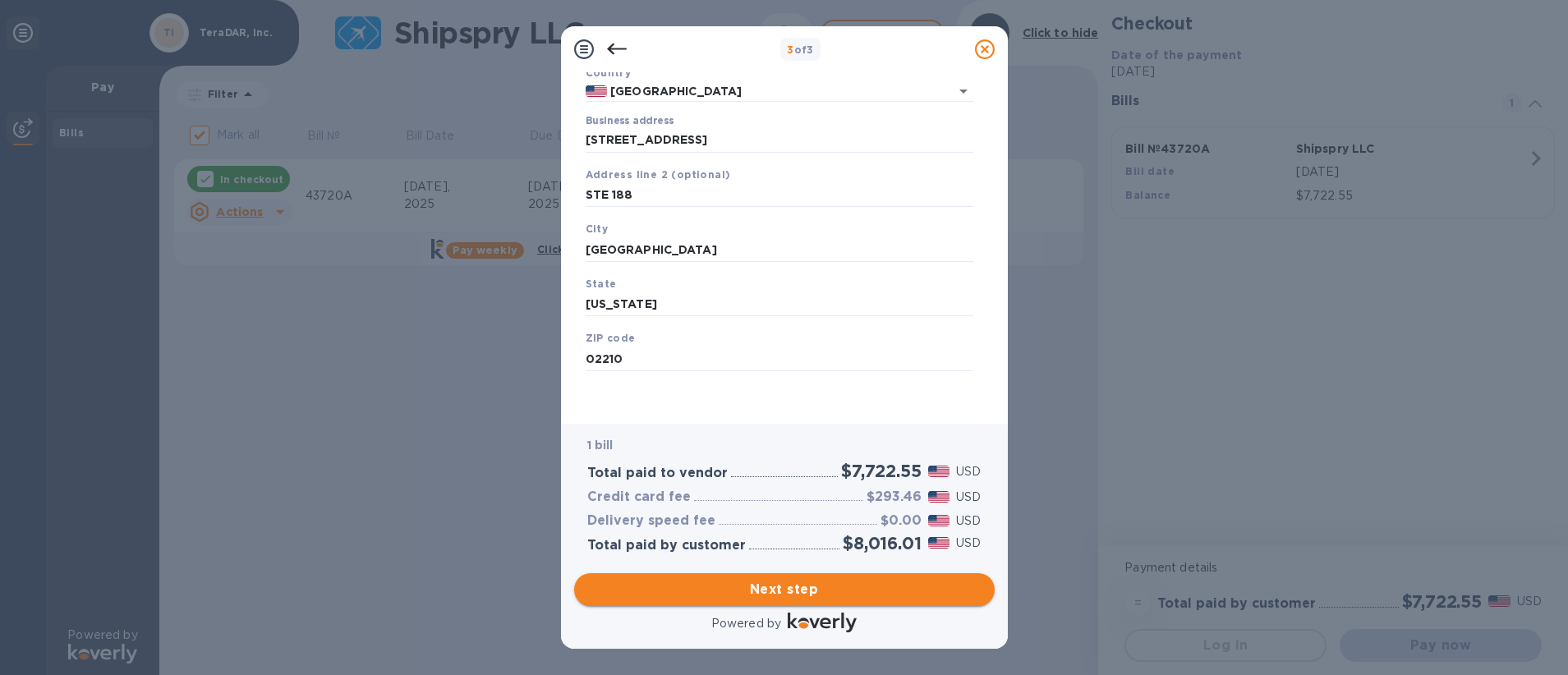
click at [799, 594] on span "Next step" at bounding box center [784, 590] width 394 height 20
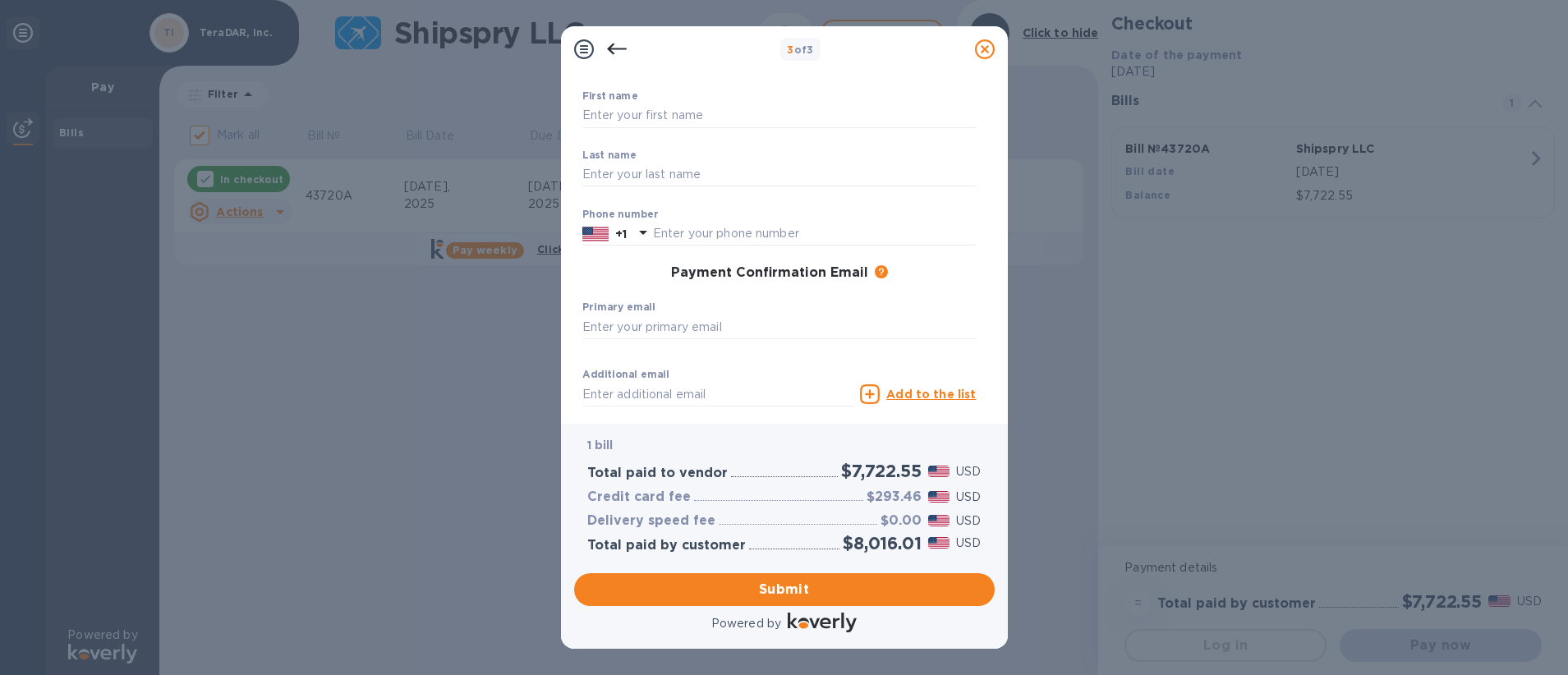
scroll to position [0, 0]
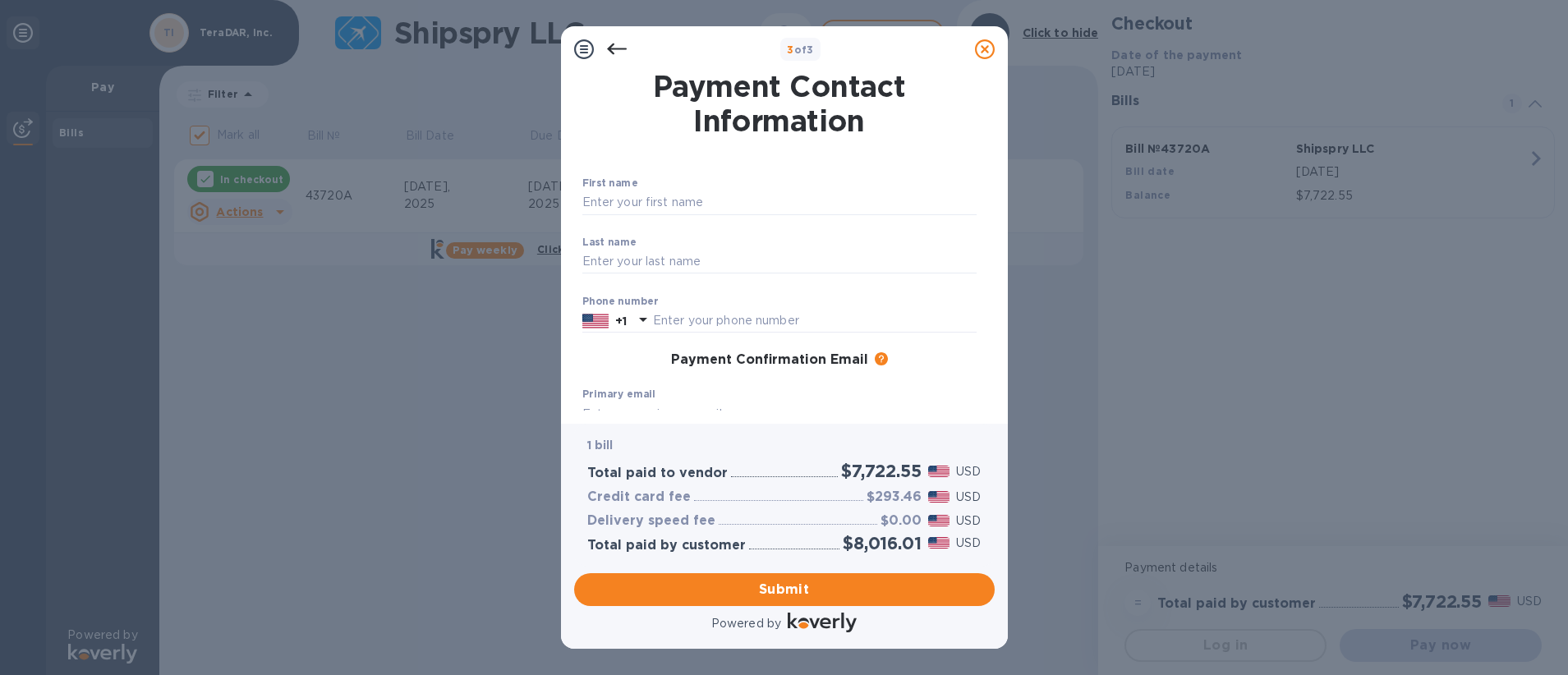
click at [714, 184] on div "First name ​" at bounding box center [778, 207] width 394 height 59
click at [712, 206] on input "text" at bounding box center [778, 203] width 394 height 24
type input "[PERSON_NAME]"
type input "6037145179"
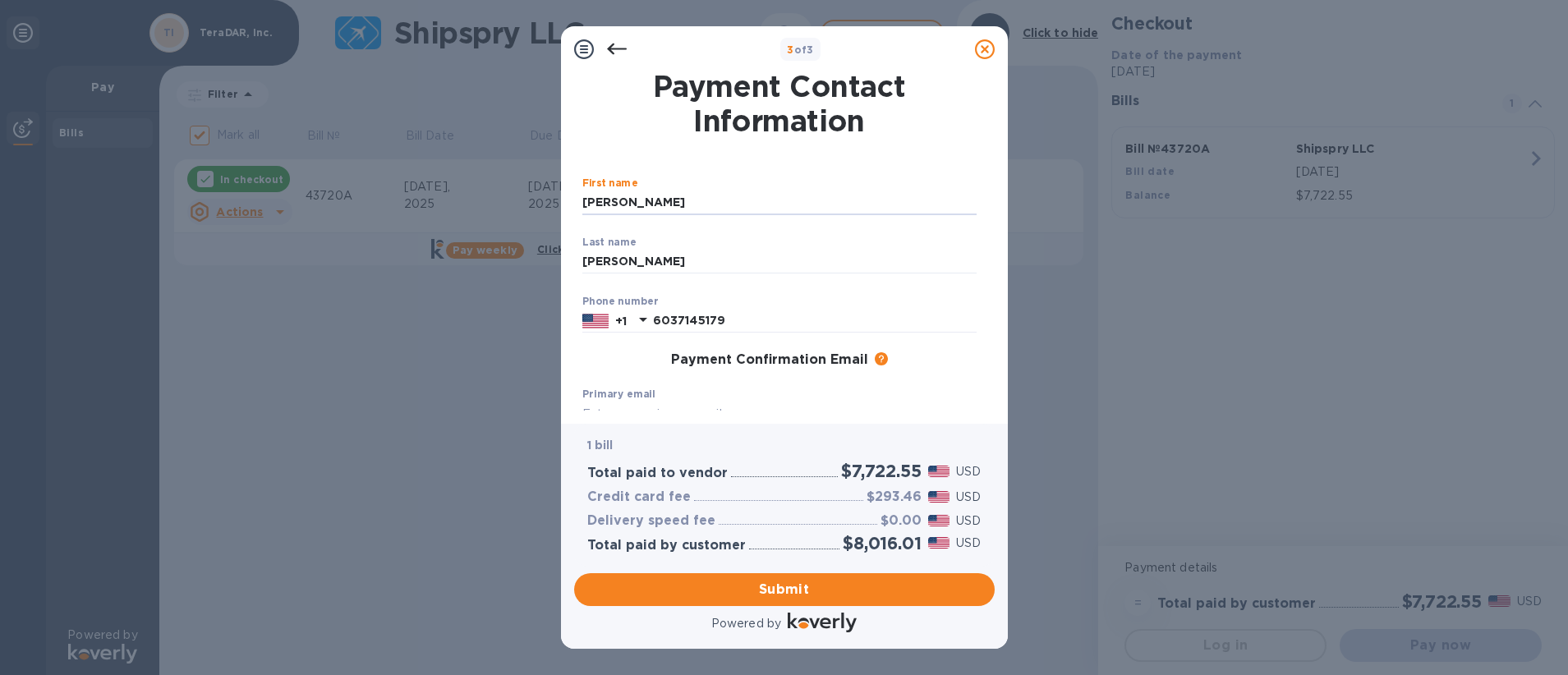
type input "[EMAIL_ADDRESS][DOMAIN_NAME]"
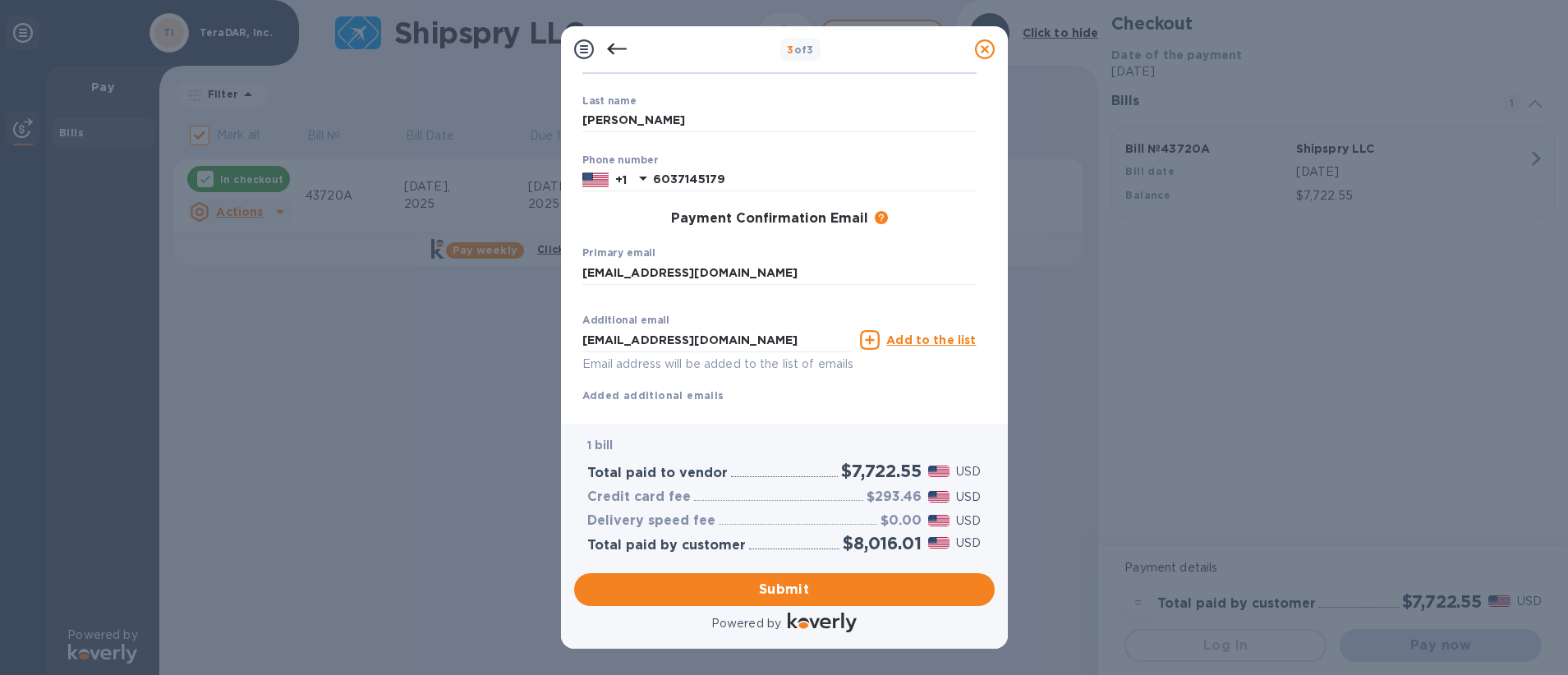
scroll to position [180, 0]
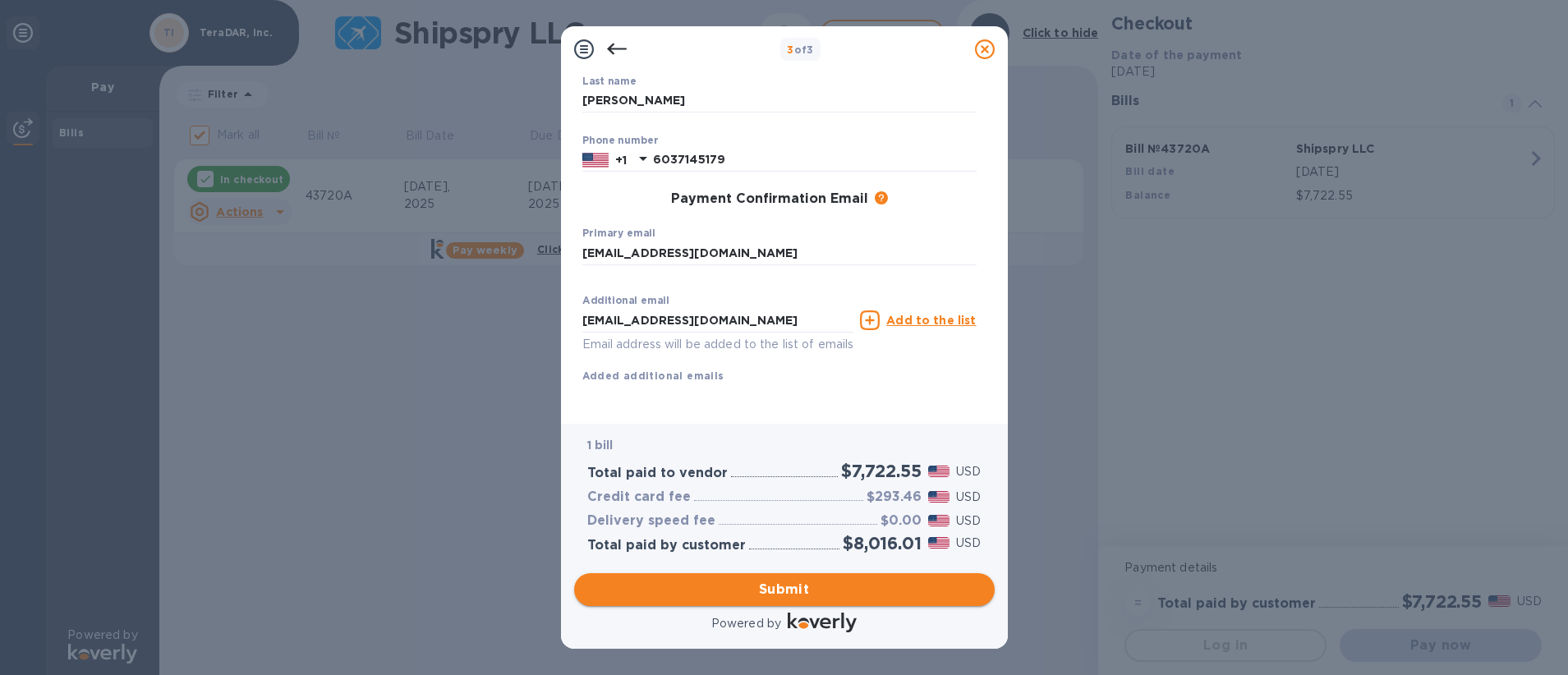
click at [821, 596] on span "Submit" at bounding box center [784, 590] width 394 height 20
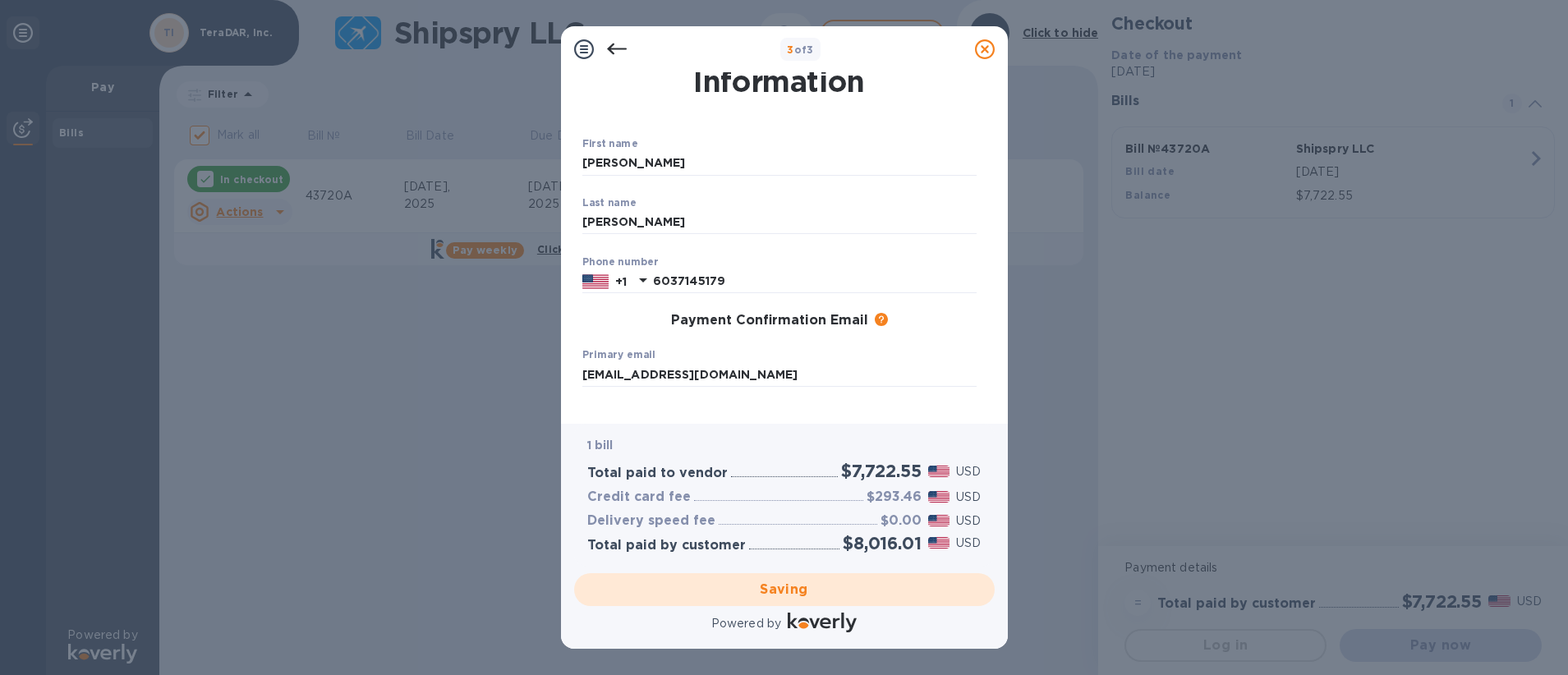
scroll to position [0, 0]
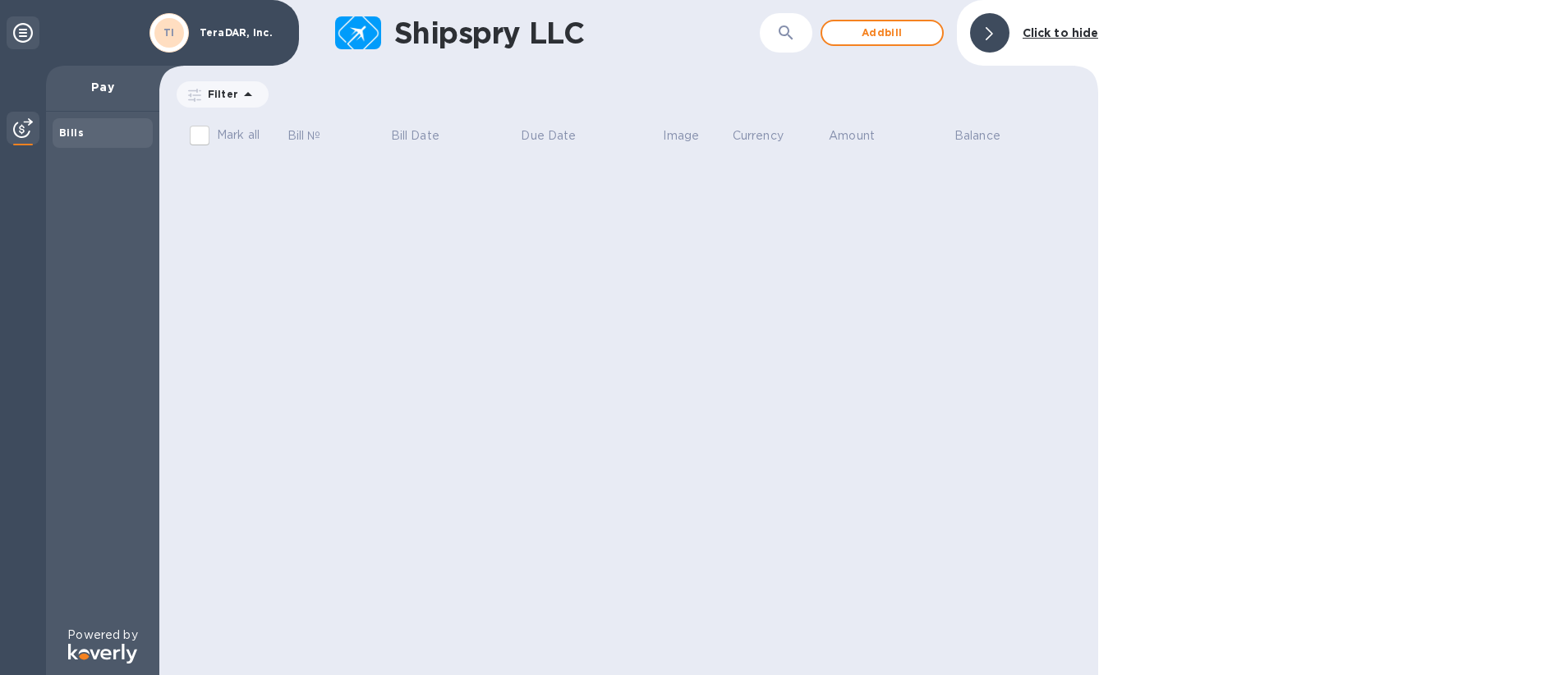
click at [114, 143] on div "Bills" at bounding box center [102, 133] width 100 height 30
click at [95, 131] on div "Bills" at bounding box center [103, 133] width 87 height 17
click at [92, 135] on div "Bills" at bounding box center [103, 133] width 87 height 17
click at [87, 136] on div "Bills" at bounding box center [103, 133] width 87 height 17
drag, startPoint x: 87, startPoint y: 136, endPoint x: 69, endPoint y: 136, distance: 18.0
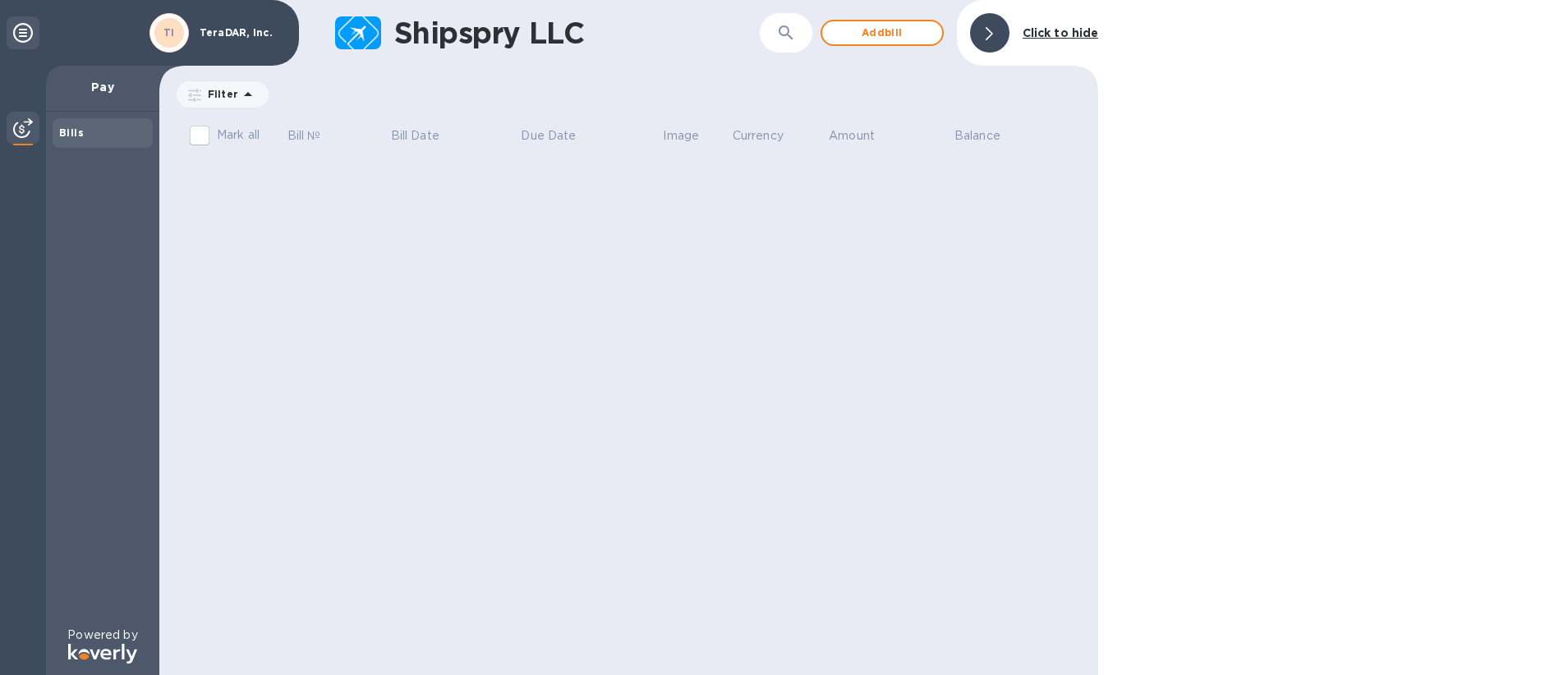
click at [85, 136] on div "Bills" at bounding box center [103, 133] width 87 height 17
click at [39, 136] on div at bounding box center [23, 371] width 46 height 610
click at [37, 136] on div at bounding box center [23, 371] width 46 height 610
click at [32, 136] on img at bounding box center [23, 128] width 20 height 20
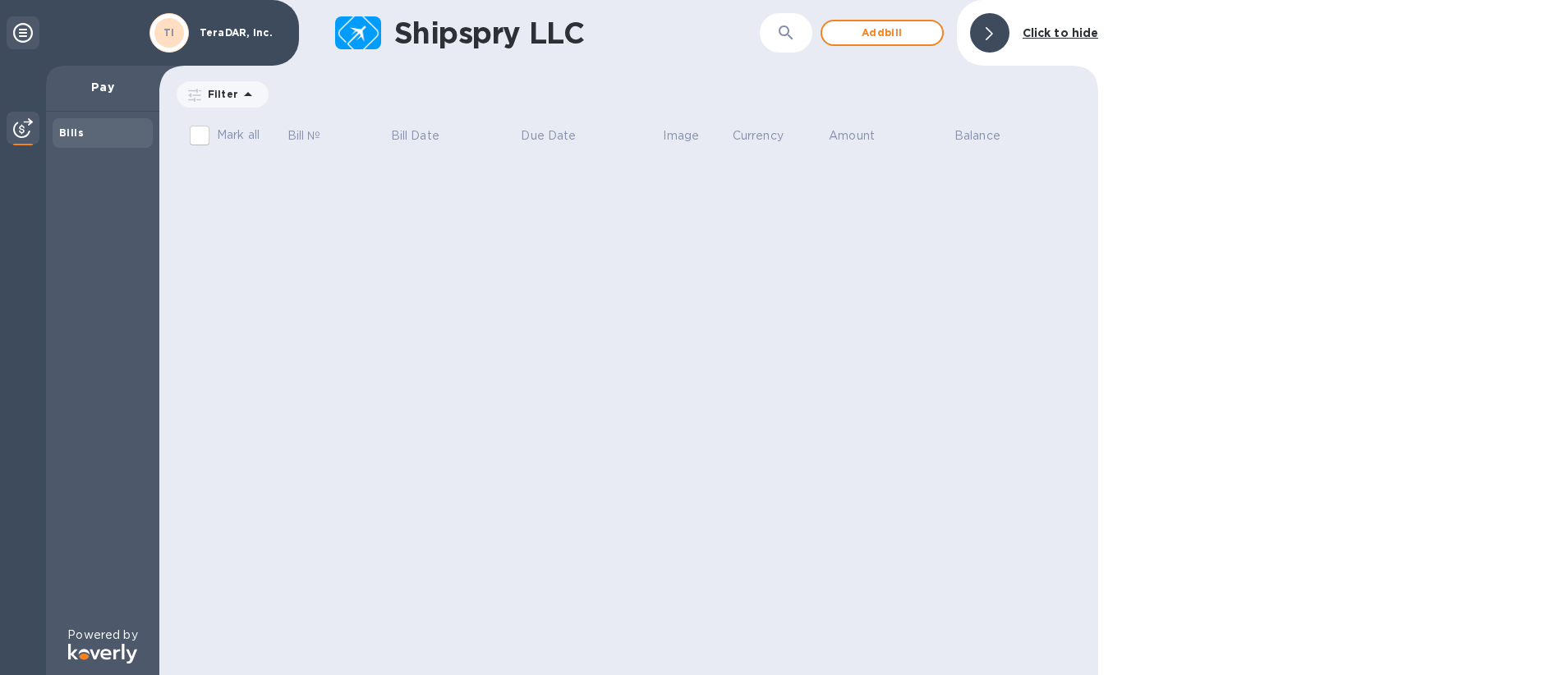
click at [32, 136] on img at bounding box center [23, 128] width 20 height 20
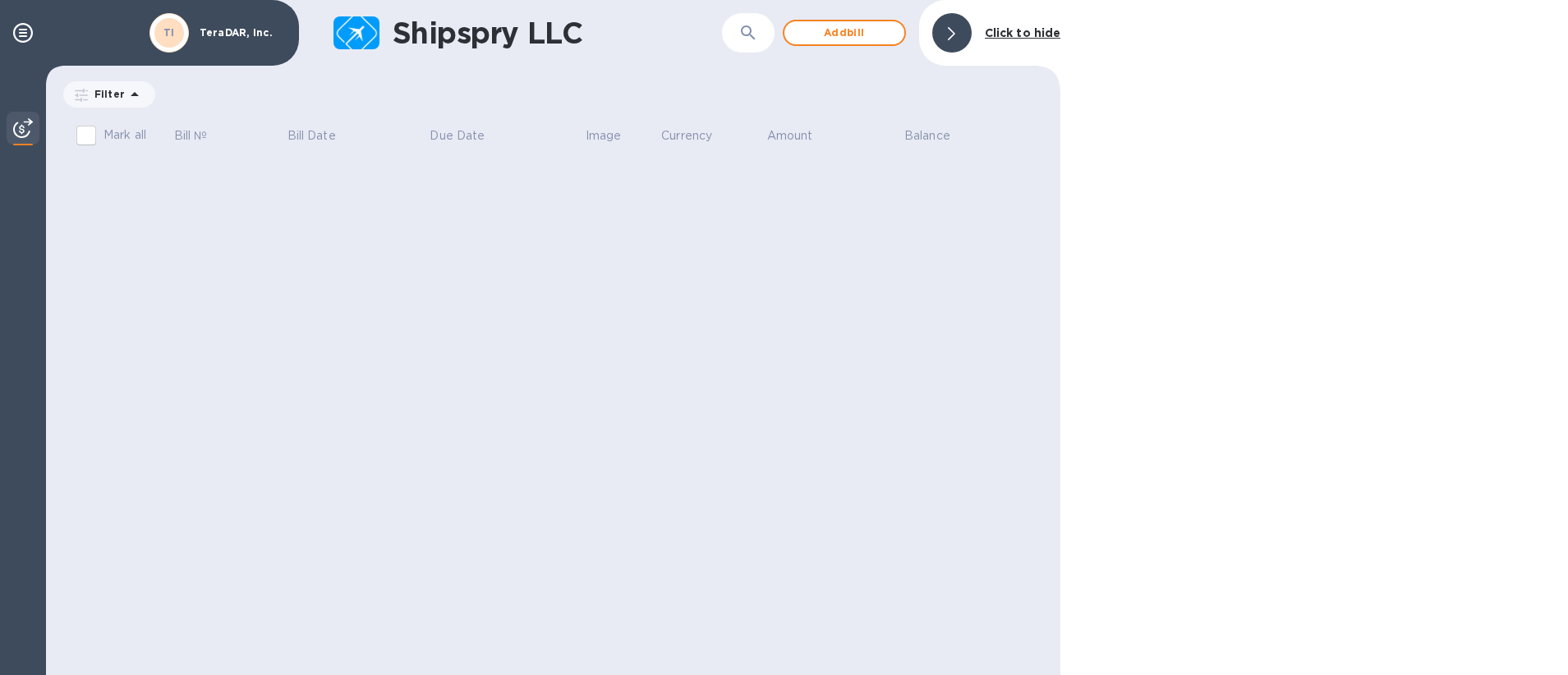
click at [32, 136] on img at bounding box center [23, 128] width 20 height 20
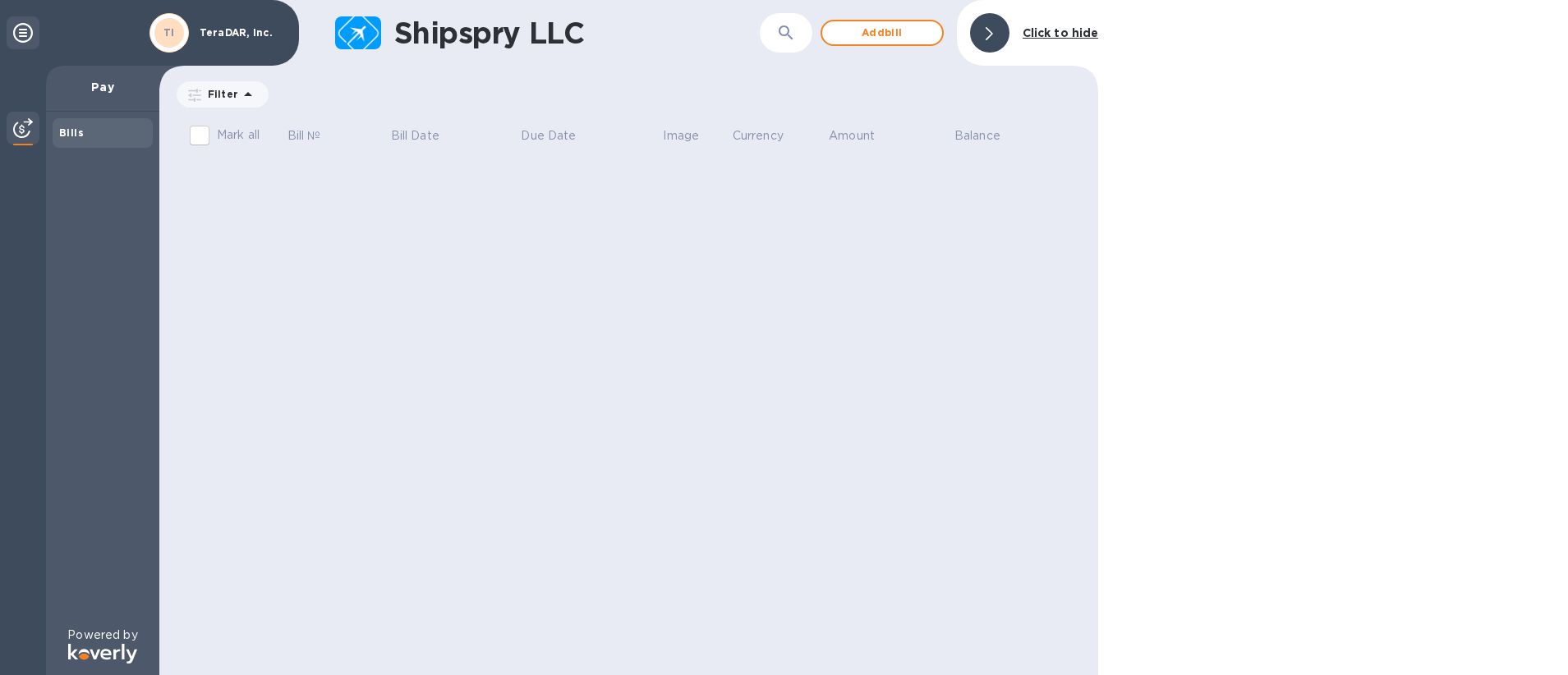
click at [31, 31] on icon at bounding box center [23, 32] width 20 height 20
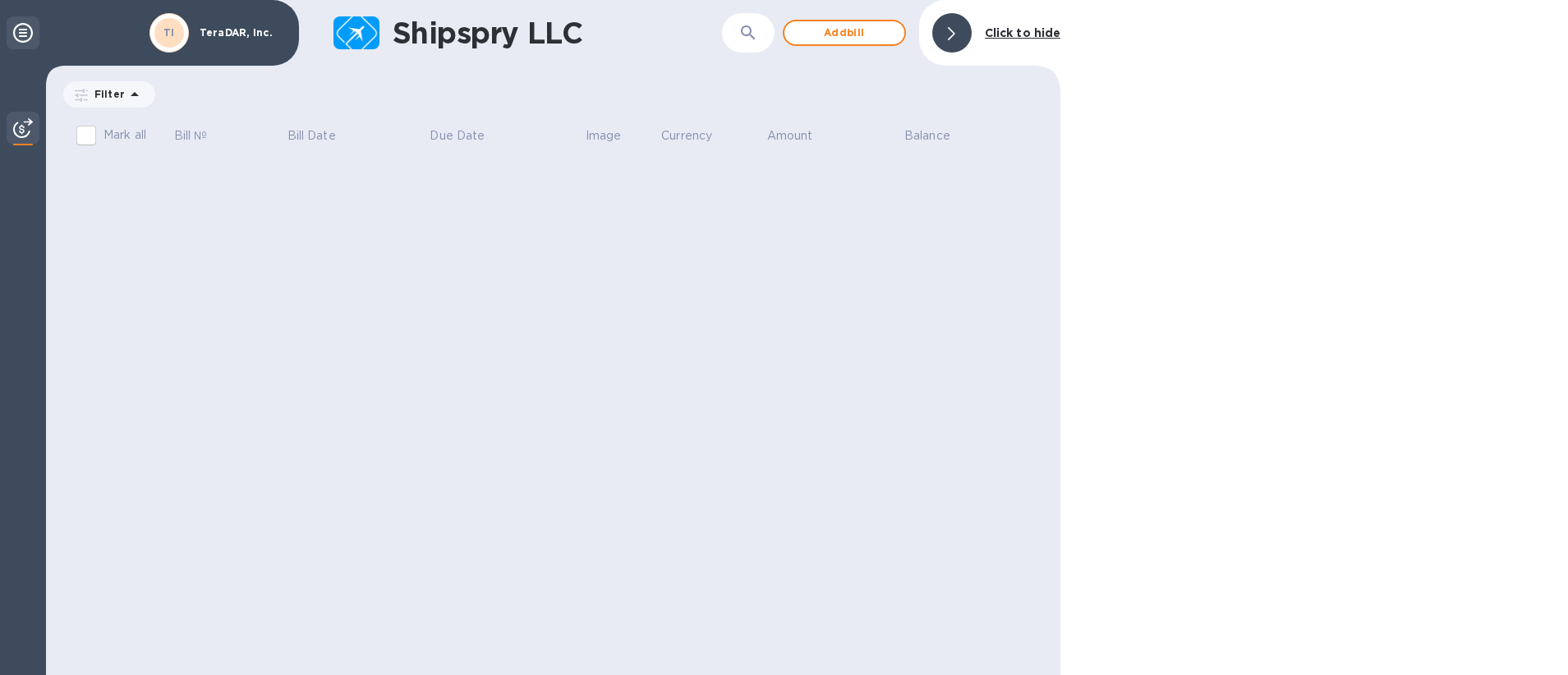
click at [23, 37] on icon at bounding box center [23, 32] width 20 height 20
click at [23, 36] on icon at bounding box center [23, 32] width 20 height 20
click at [24, 36] on icon at bounding box center [23, 32] width 20 height 20
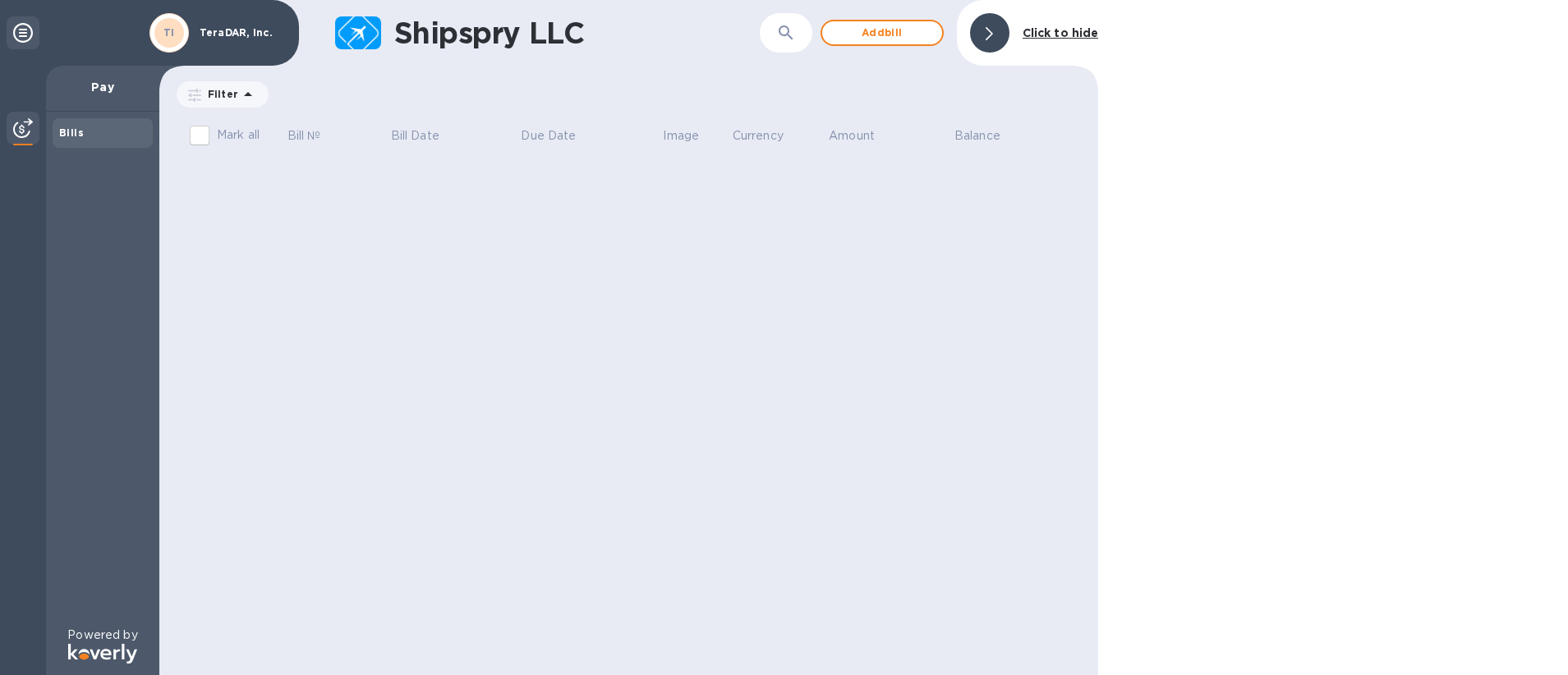
click at [24, 35] on icon at bounding box center [23, 32] width 20 height 20
click at [194, 135] on input "Mark all" at bounding box center [200, 136] width 35 height 35
click at [194, 134] on input "Mark all" at bounding box center [200, 136] width 35 height 35
checkbox input "false"
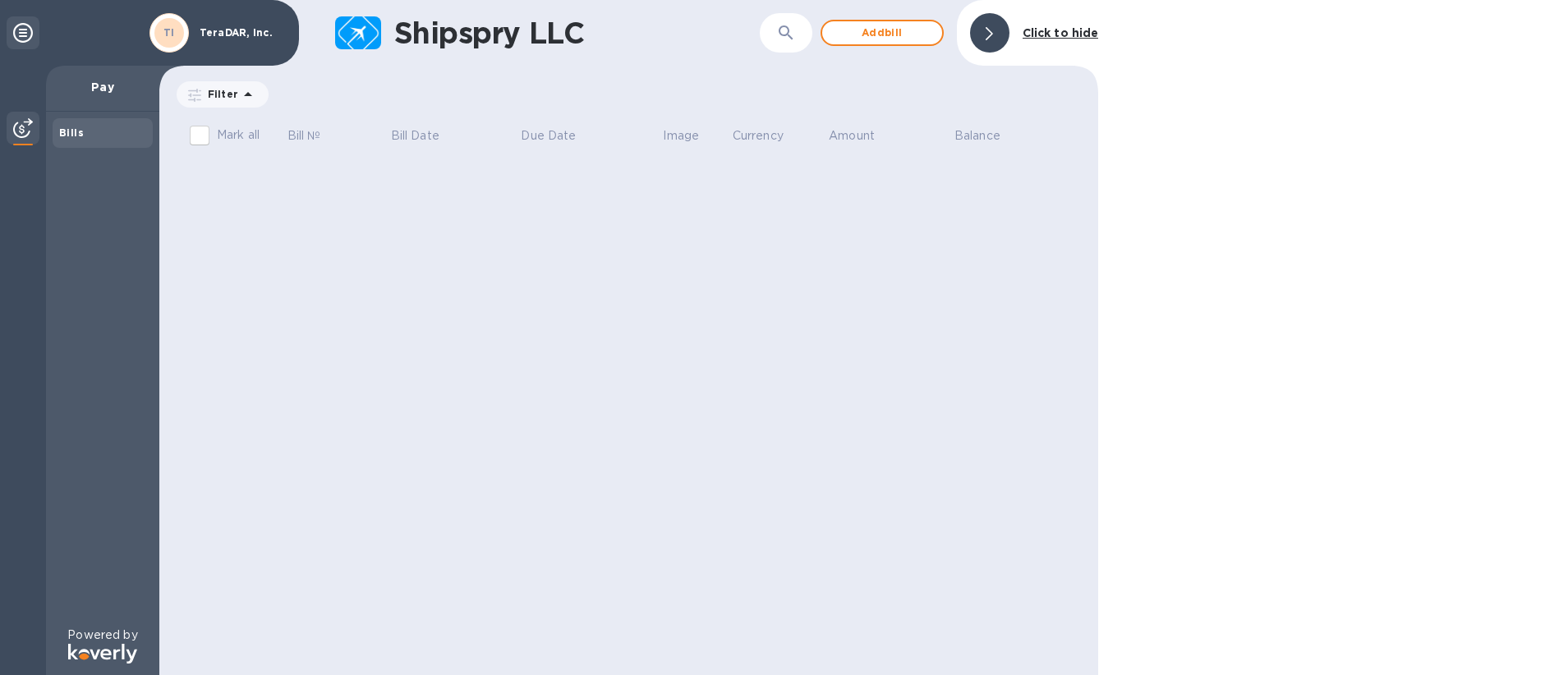
click at [219, 117] on th "Mark all" at bounding box center [230, 137] width 111 height 43
click at [228, 107] on div "Filter" at bounding box center [223, 94] width 92 height 26
click at [238, 103] on icon at bounding box center [248, 94] width 20 height 20
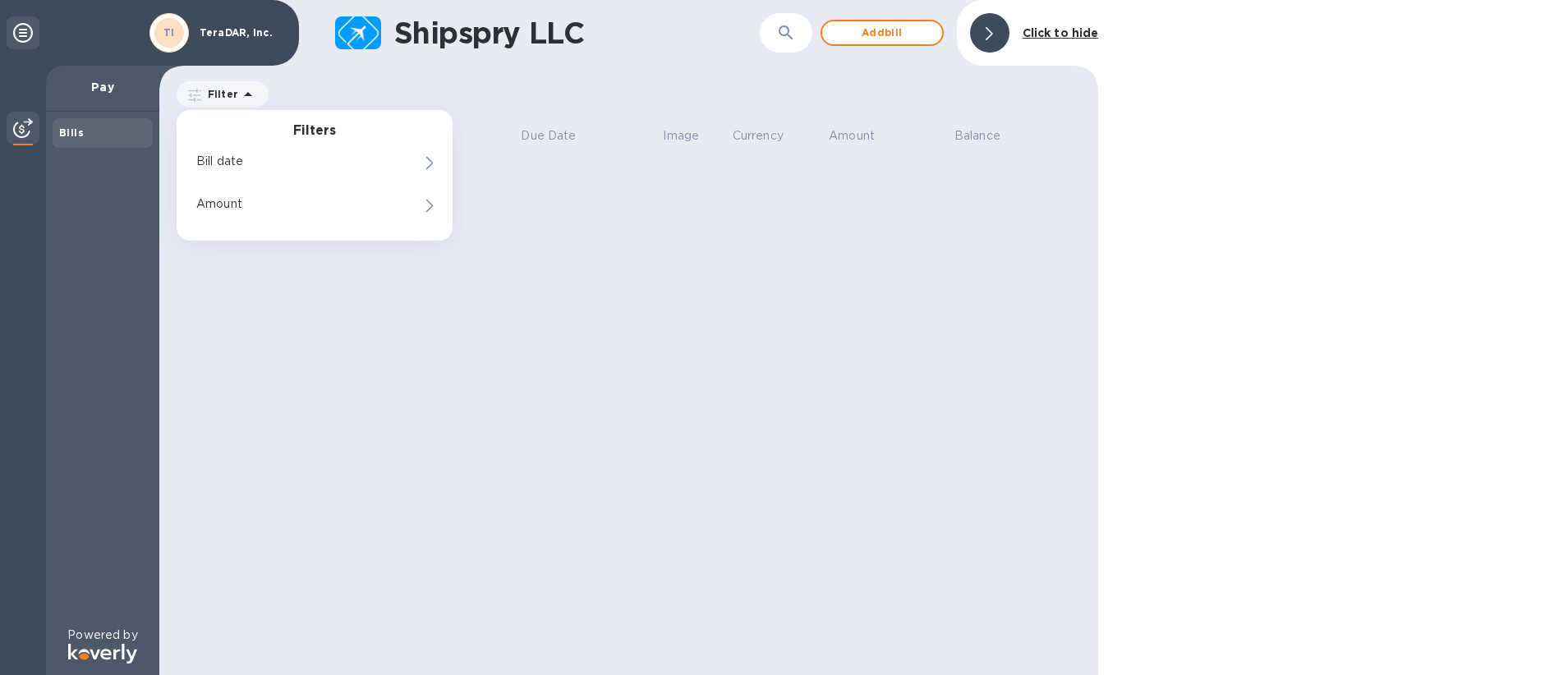
click at [240, 100] on icon at bounding box center [248, 94] width 20 height 20
click at [1055, 28] on b "Click to hide" at bounding box center [1061, 32] width 77 height 13
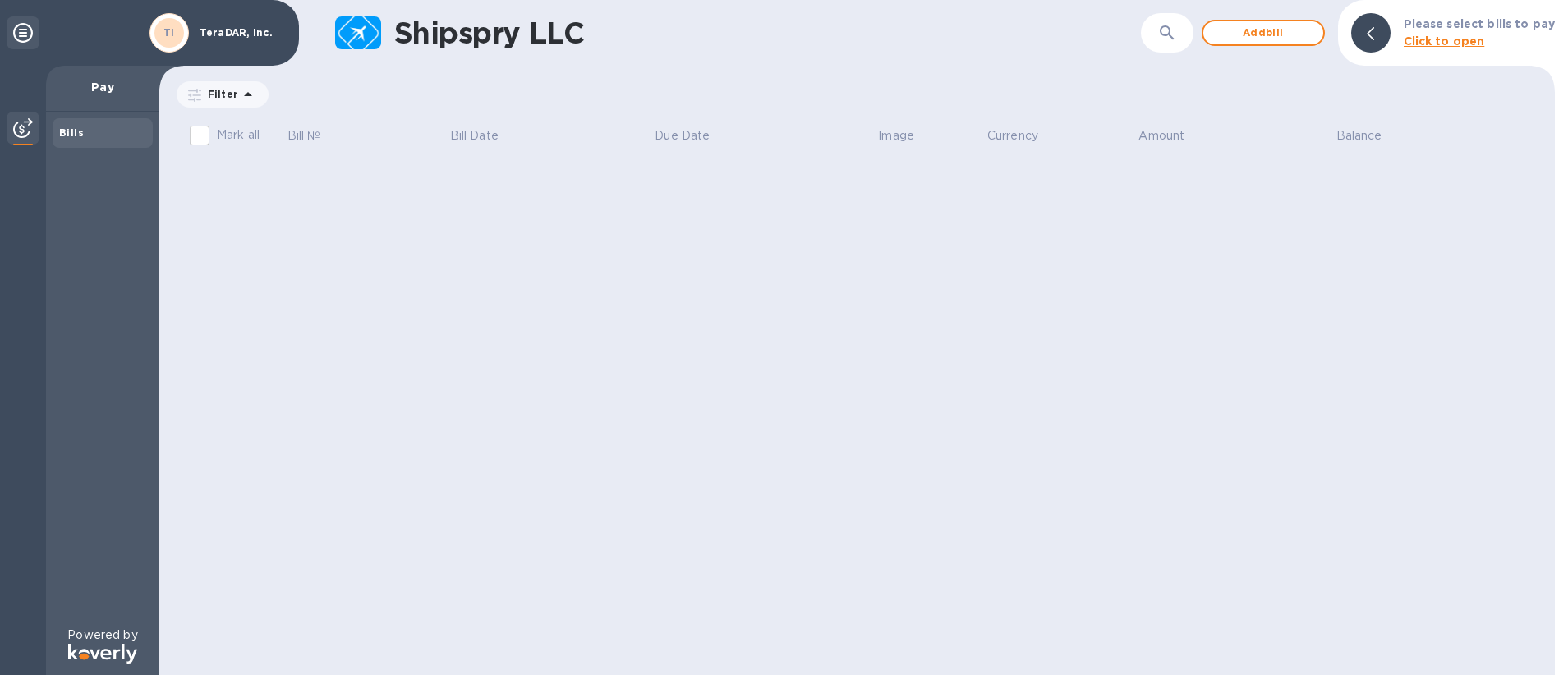
click at [447, 57] on div "Shipspry LLC ​ Add bill Please select bills to pay Click to open" at bounding box center [857, 33] width 1395 height 66
click at [466, 36] on h1 "Shipspry LLC" at bounding box center [767, 33] width 746 height 35
click at [466, 35] on h1 "Shipspry LLC" at bounding box center [767, 33] width 746 height 35
